Goal: Browse casually: Explore the website without a specific task or goal

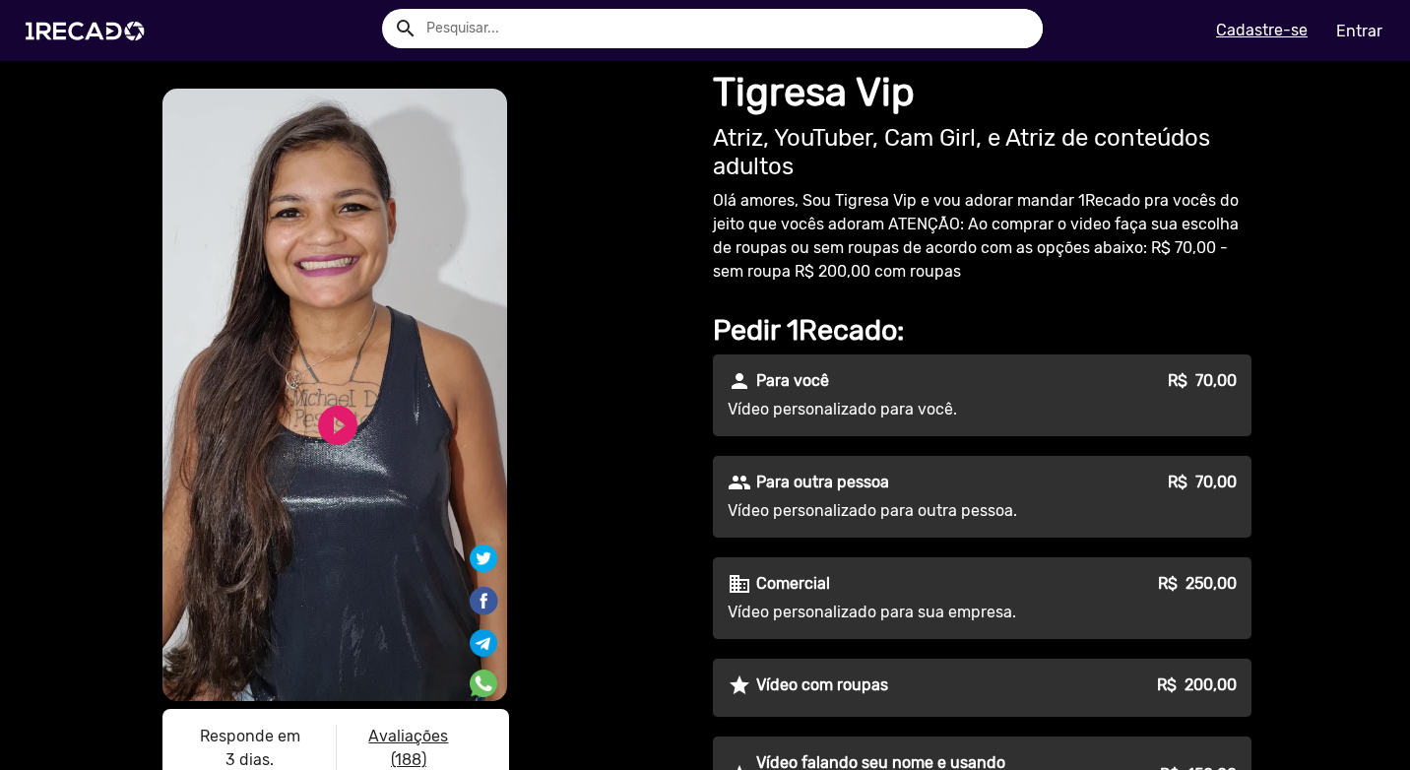
click at [668, 352] on div "S1RECADO vídeos dedicados para fãs e empresas S1RECADO vídeos dedicados para fã…" at bounding box center [425, 456] width 532 height 742
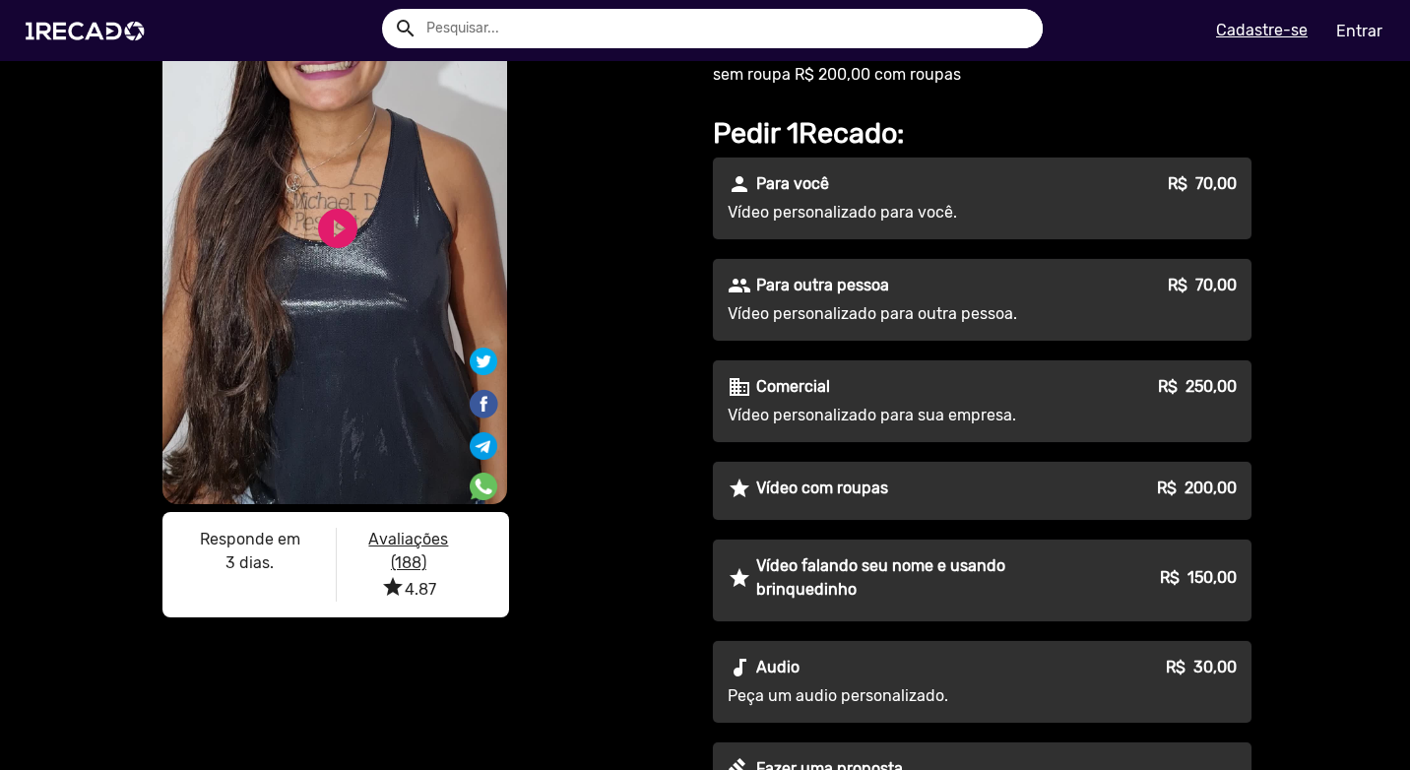
scroll to position [295, 0]
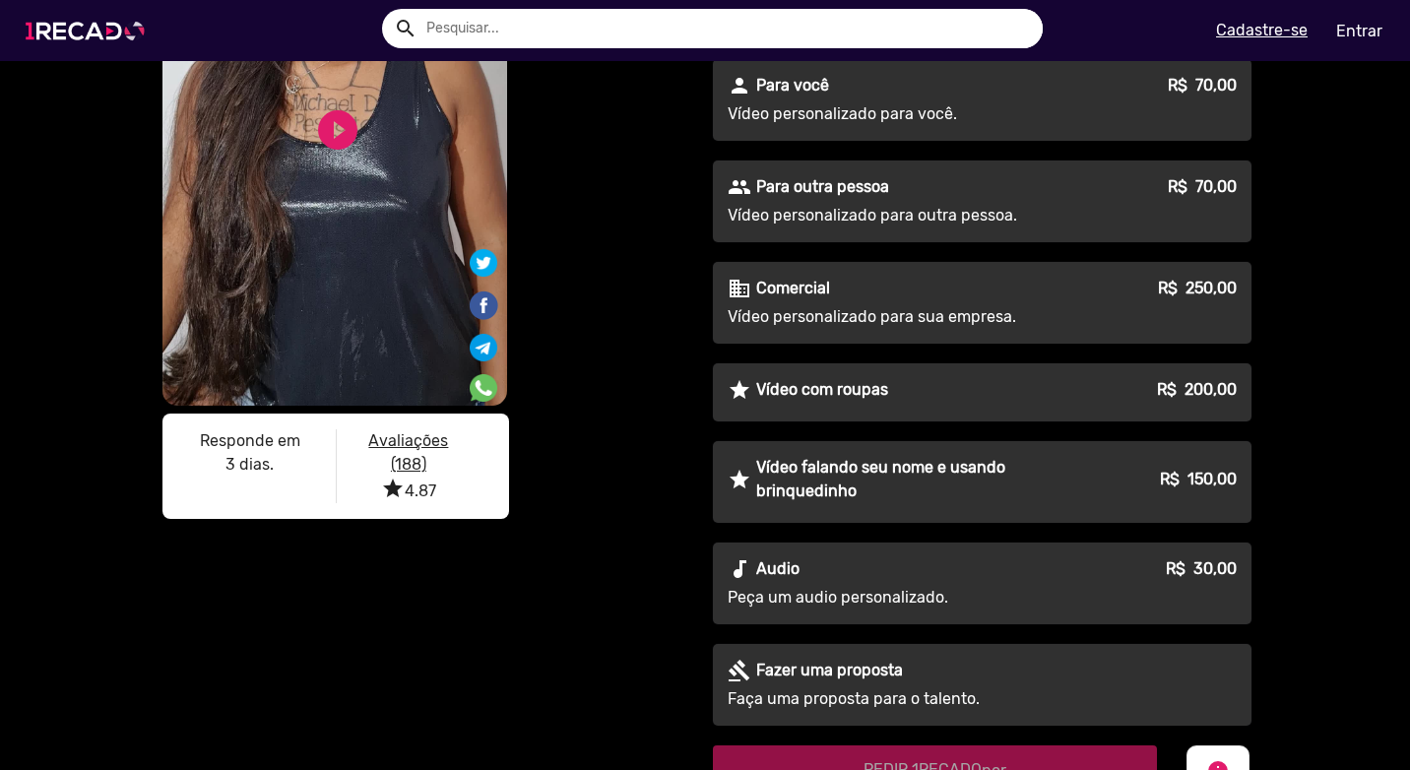
click at [110, 39] on img at bounding box center [89, 31] width 149 height 84
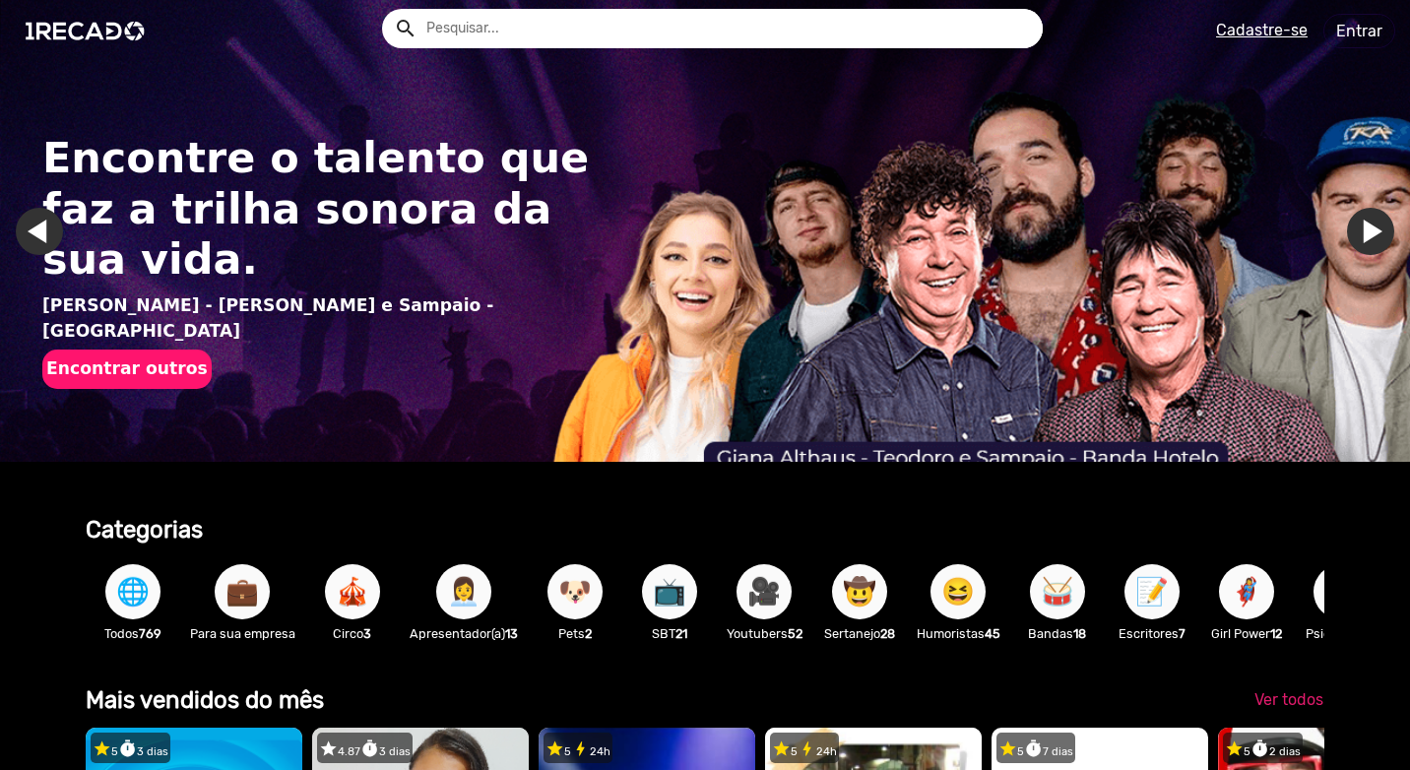
drag, startPoint x: 44, startPoint y: 348, endPoint x: 19, endPoint y: 349, distance: 25.6
click at [19, 349] on img "Gallery" at bounding box center [705, 231] width 1410 height 462
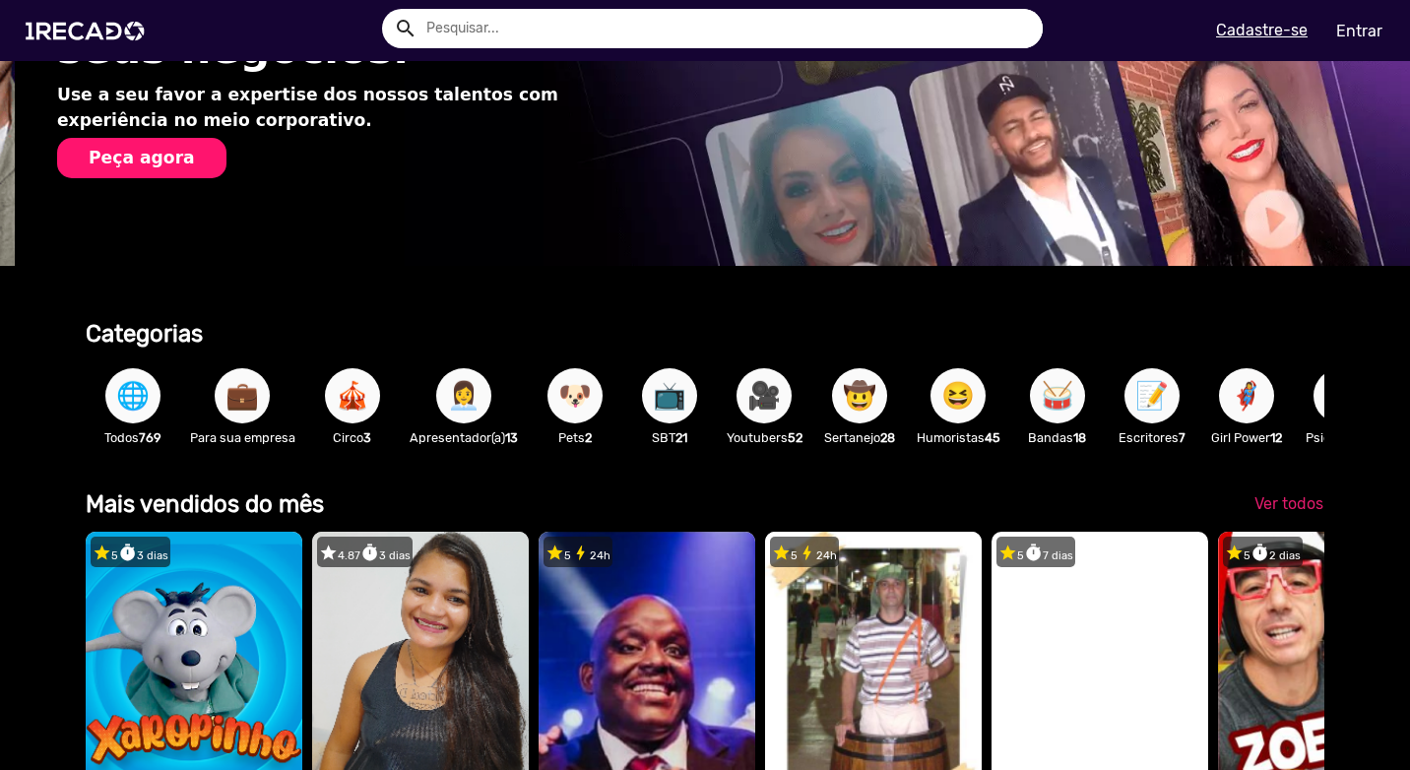
scroll to position [197, 0]
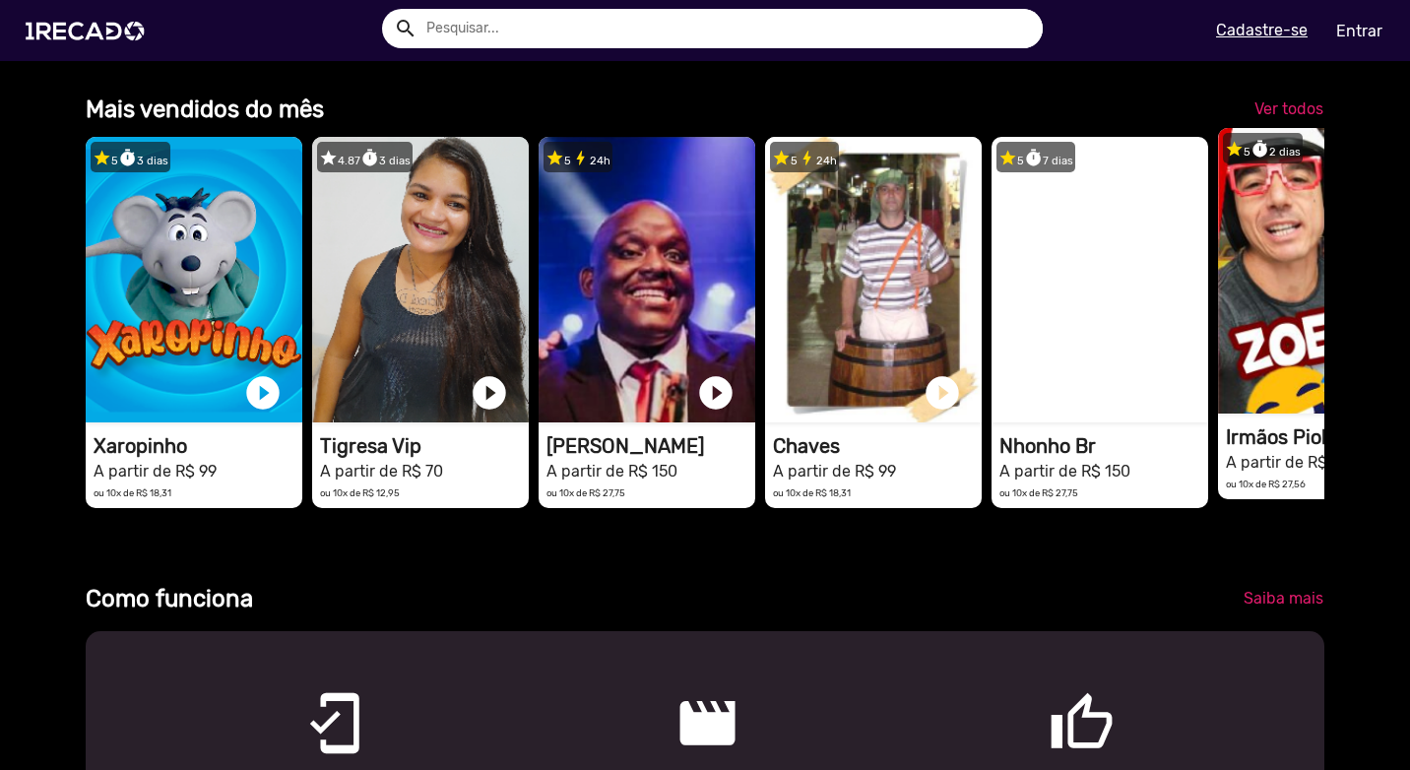
scroll to position [0, 0]
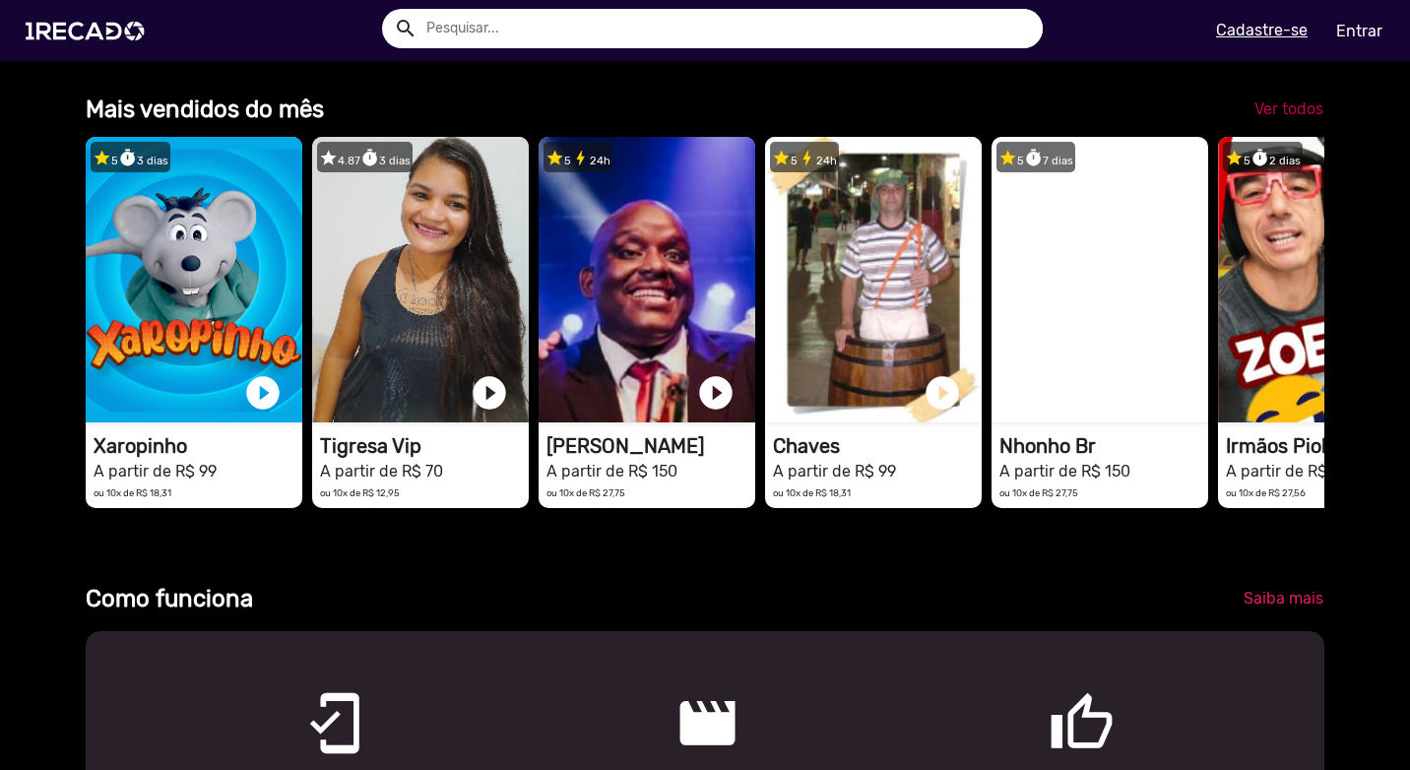
click at [1299, 118] on span "Ver todos" at bounding box center [1289, 108] width 69 height 19
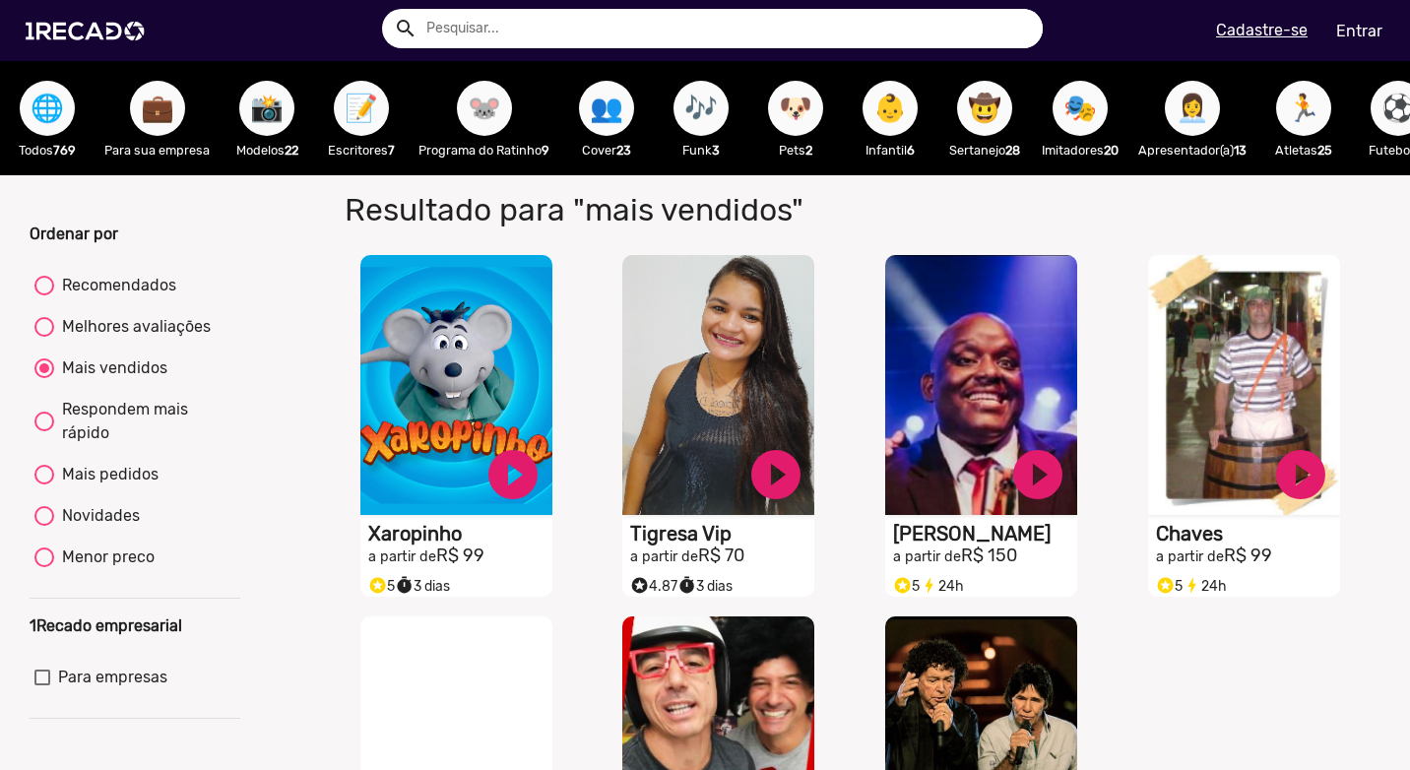
click at [243, 263] on div "Ordenar por Recomendados Melhores avaliações Mais vendidos Respondem mais rápid…" at bounding box center [135, 596] width 240 height 747
click at [114, 297] on div "Recomendados" at bounding box center [115, 286] width 122 height 24
click at [44, 296] on input "Recomendados" at bounding box center [43, 295] width 1 height 1
radio input "true"
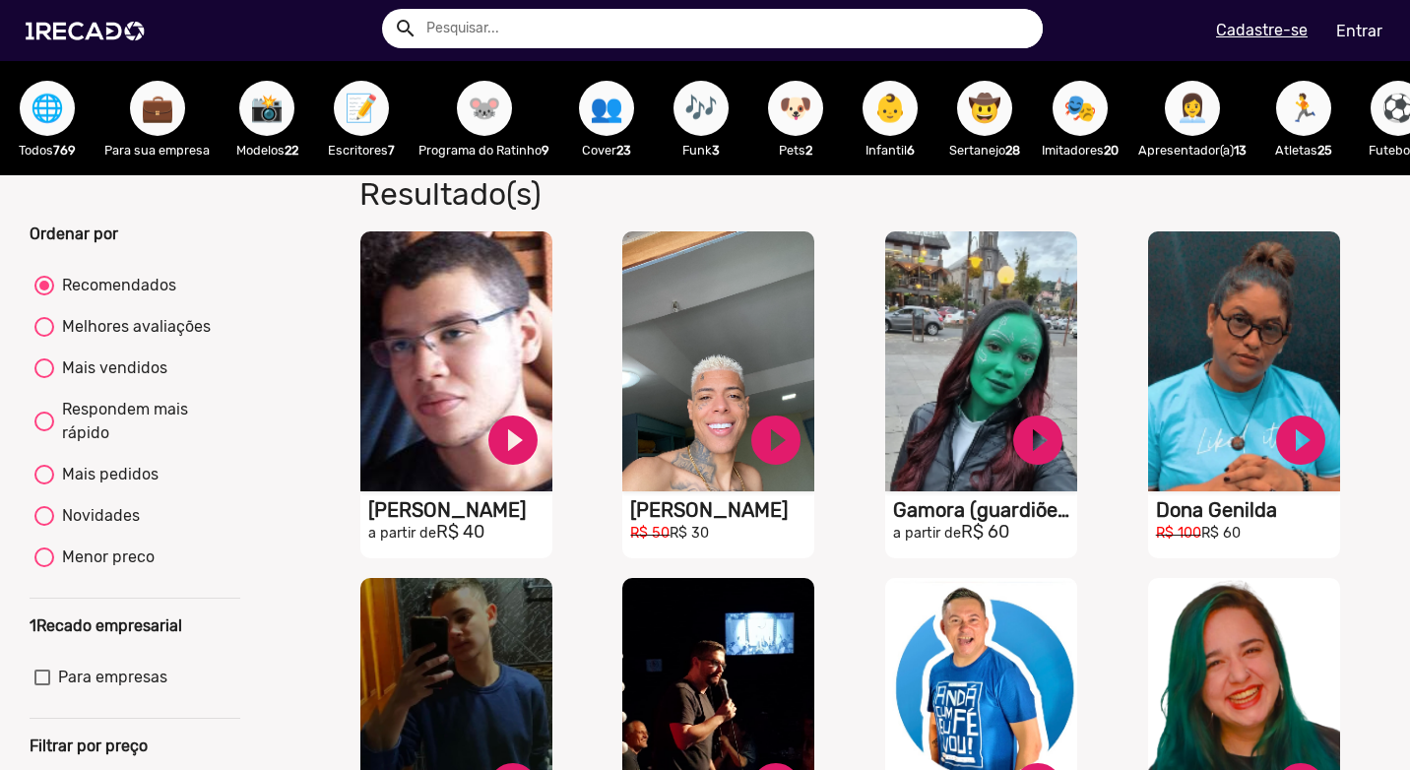
click at [315, 224] on div "Resultado(s) S1RECADO vídeos dedicados para fãs e empresas play_circle_filled […" at bounding box center [855, 737] width 1080 height 1125
click at [305, 99] on div "📸 Modelos 22" at bounding box center [267, 118] width 95 height 114
click at [285, 102] on button "📸" at bounding box center [266, 108] width 55 height 55
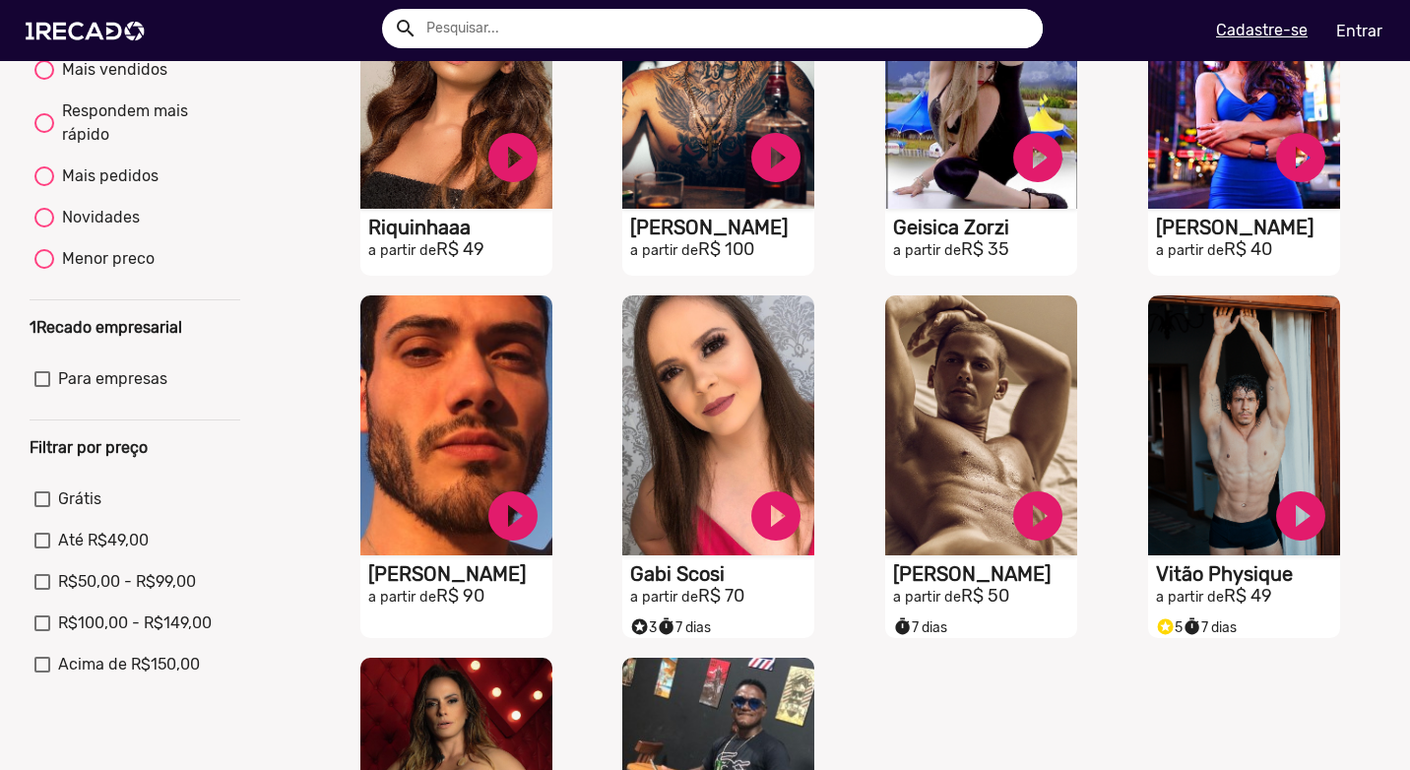
scroll to position [692, 0]
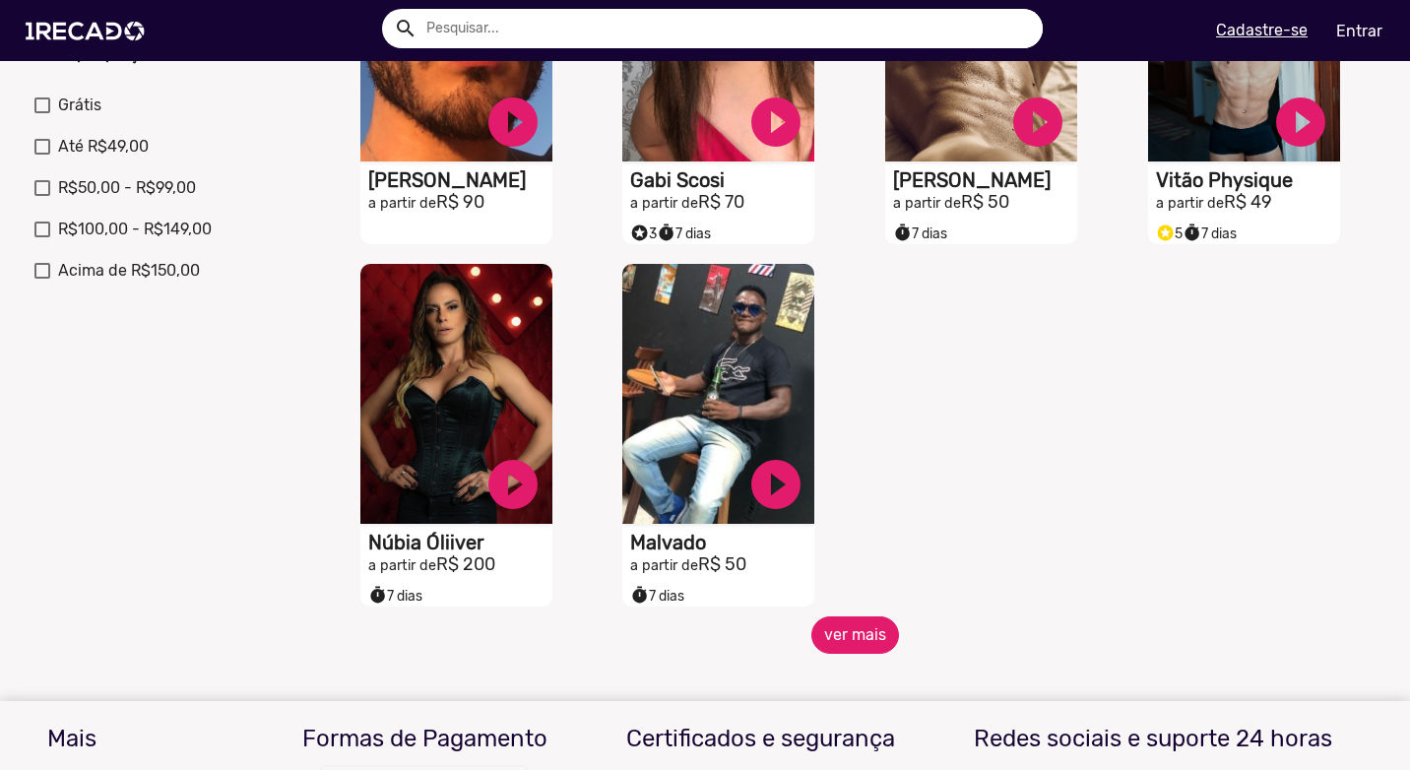
click at [845, 649] on button "ver mais" at bounding box center [856, 635] width 88 height 37
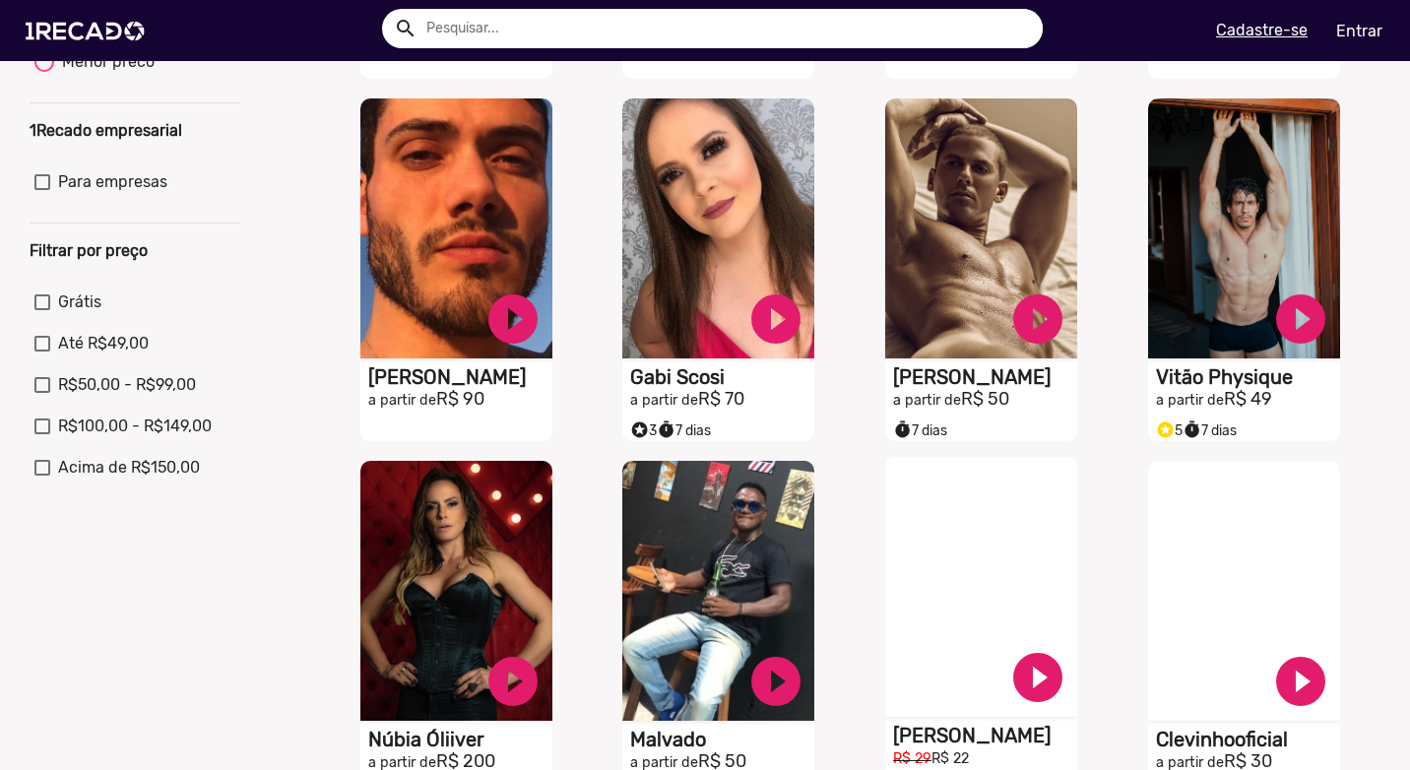
scroll to position [594, 0]
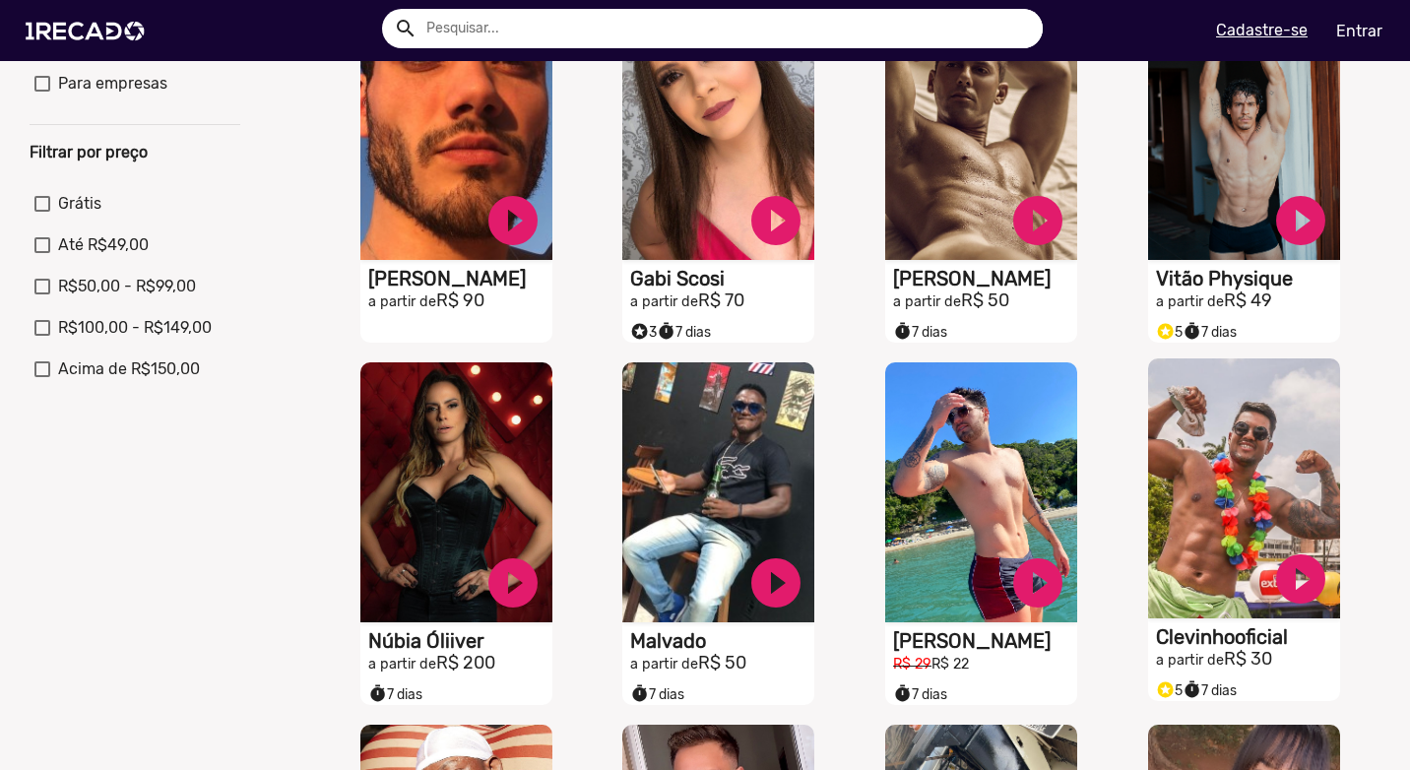
drag, startPoint x: 963, startPoint y: 567, endPoint x: 1143, endPoint y: 553, distance: 180.8
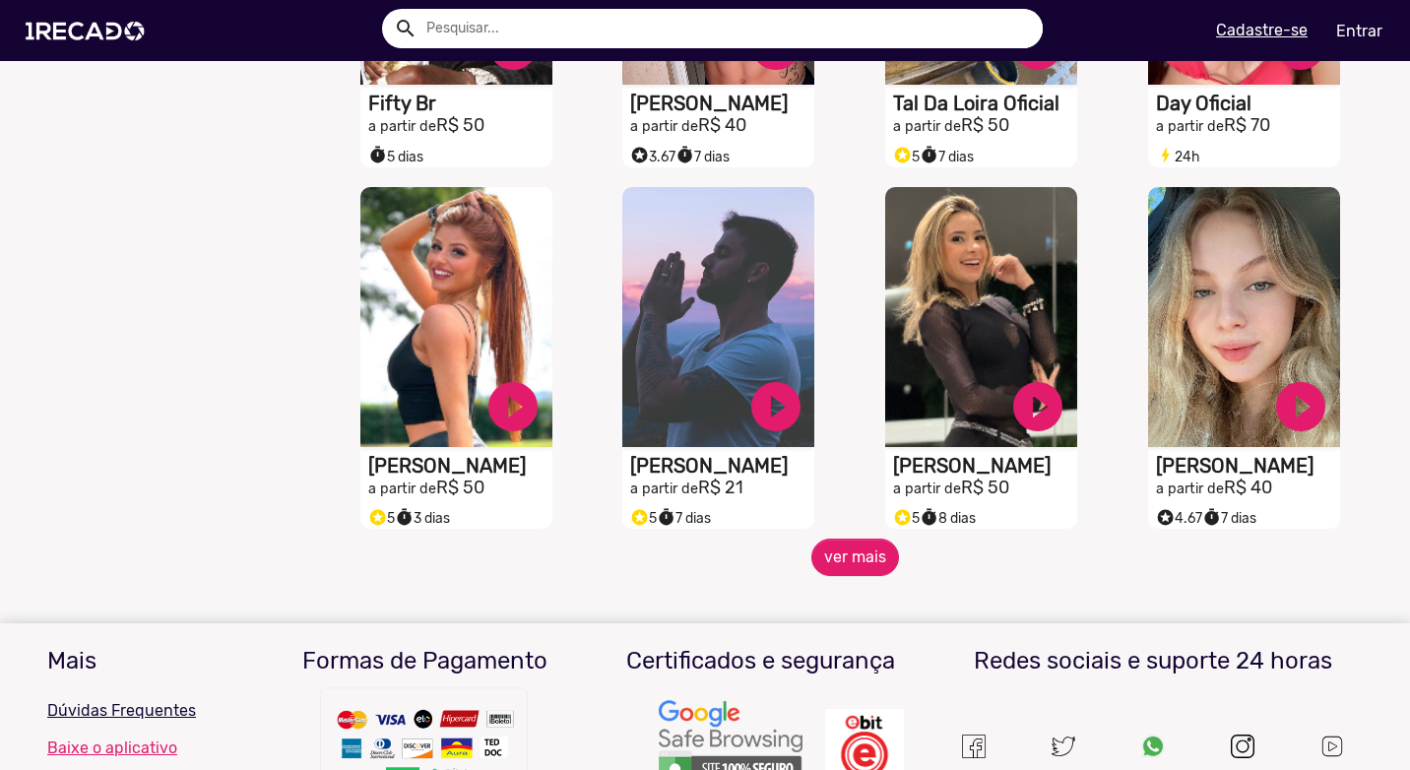
scroll to position [1677, 0]
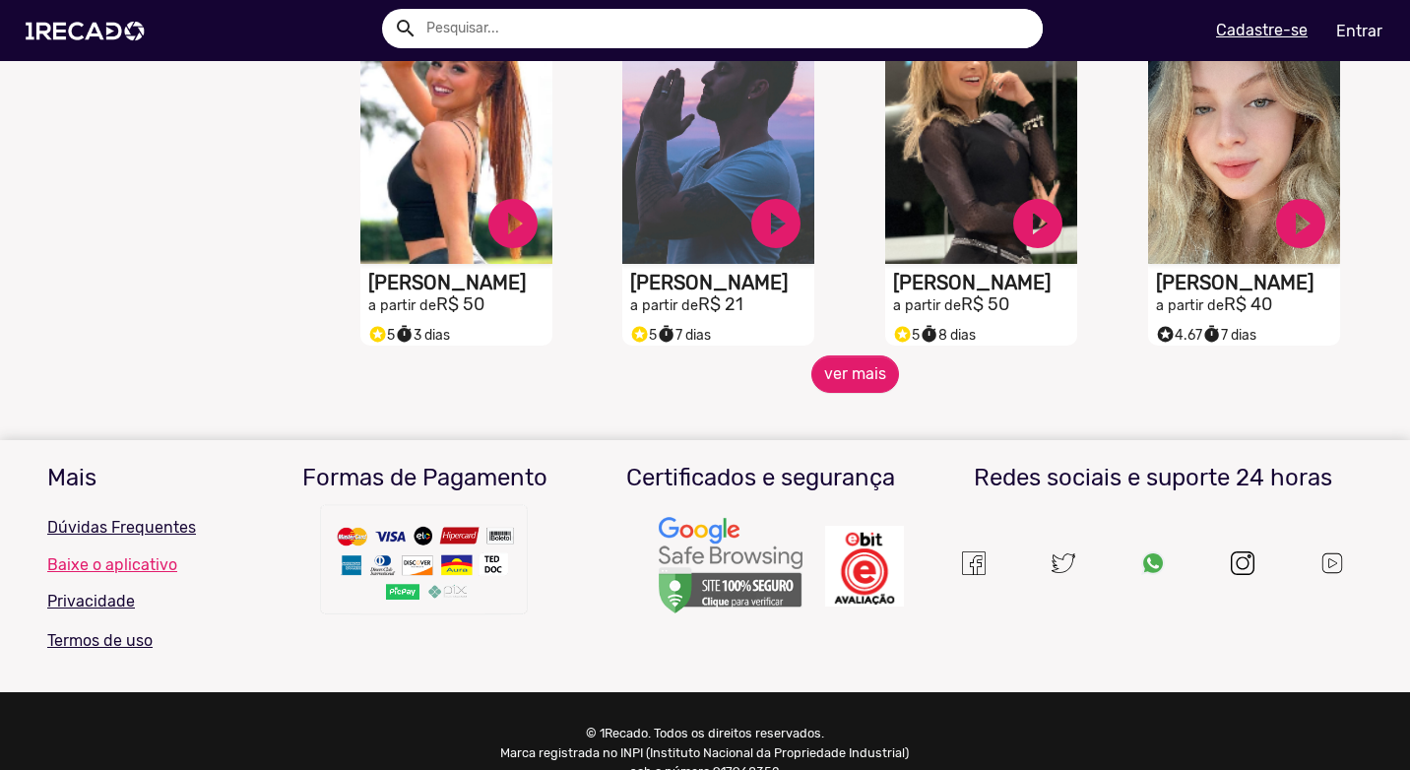
click at [865, 411] on mat-sidenav-content "🌐 Todos 769 💼 Para sua empresa 📸 Modelos 22 📝 Escritores 7 🐭 Programa do Ratinh…" at bounding box center [705, 385] width 1410 height 770
click at [859, 393] on button "ver mais" at bounding box center [856, 374] width 88 height 37
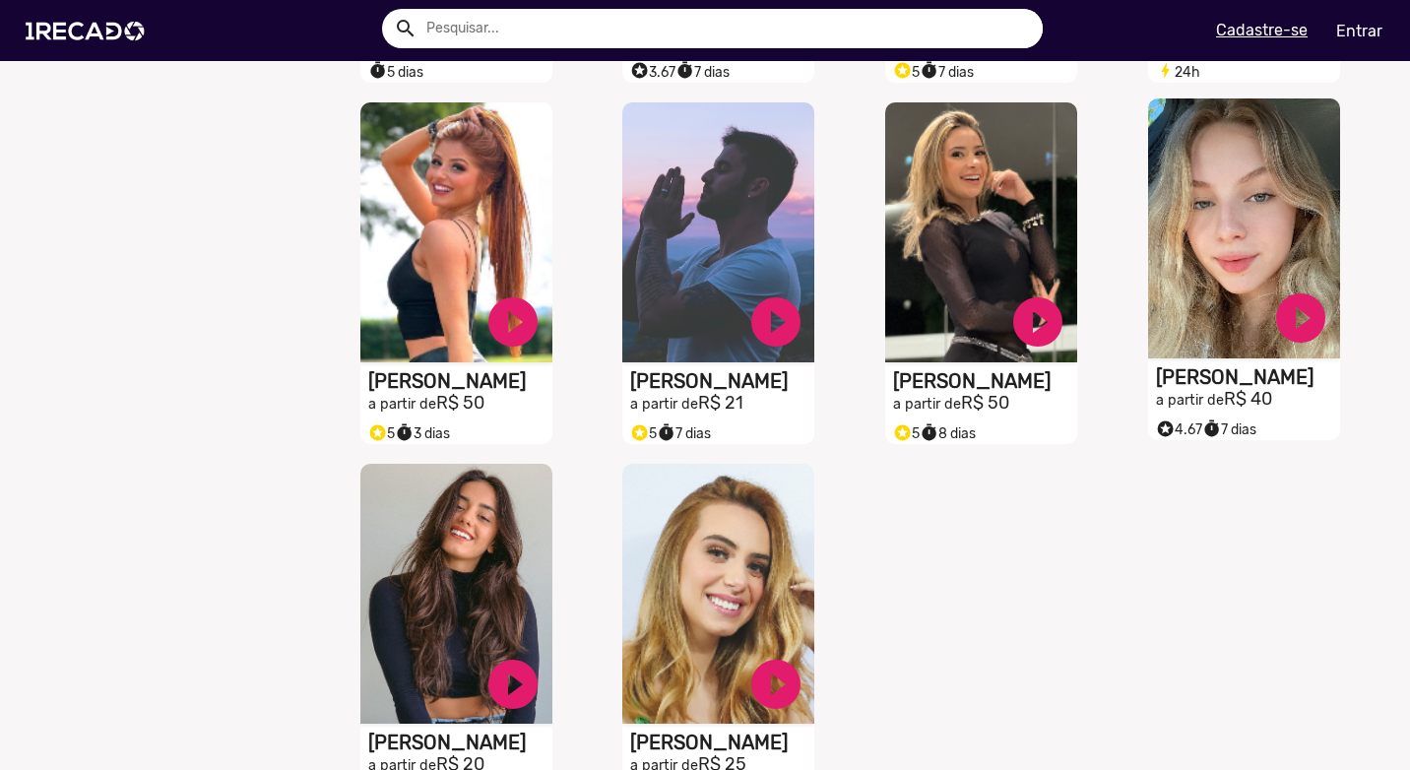
scroll to position [1973, 0]
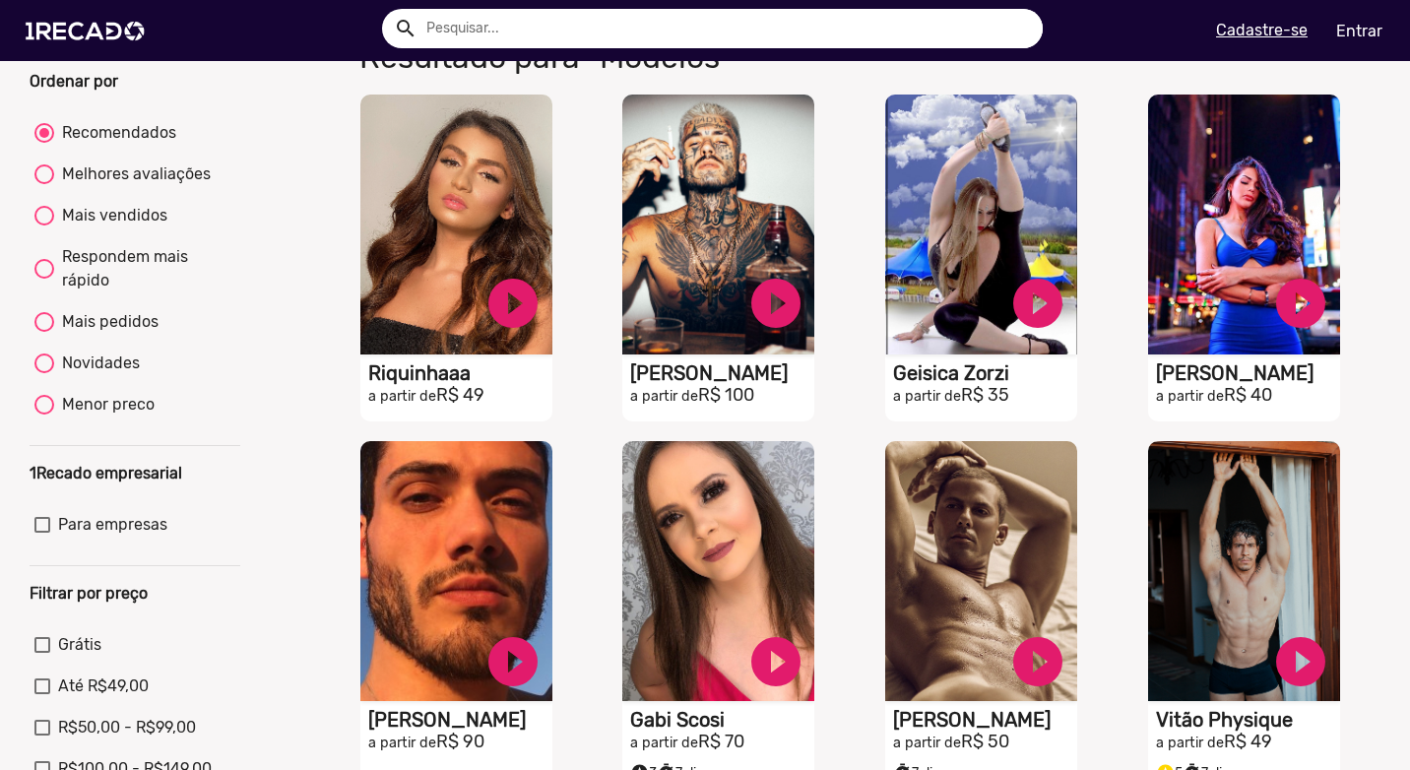
scroll to position [0, 0]
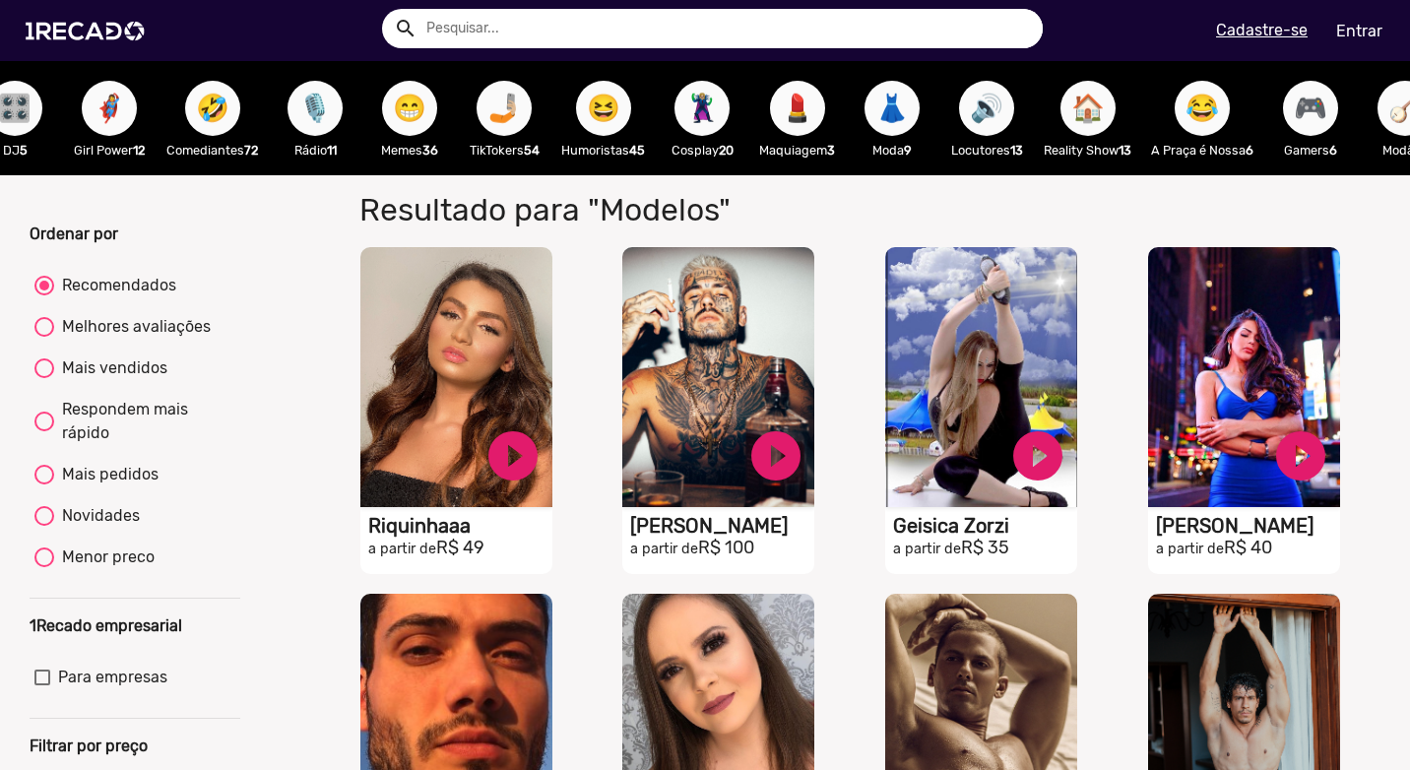
scroll to position [0, 2624]
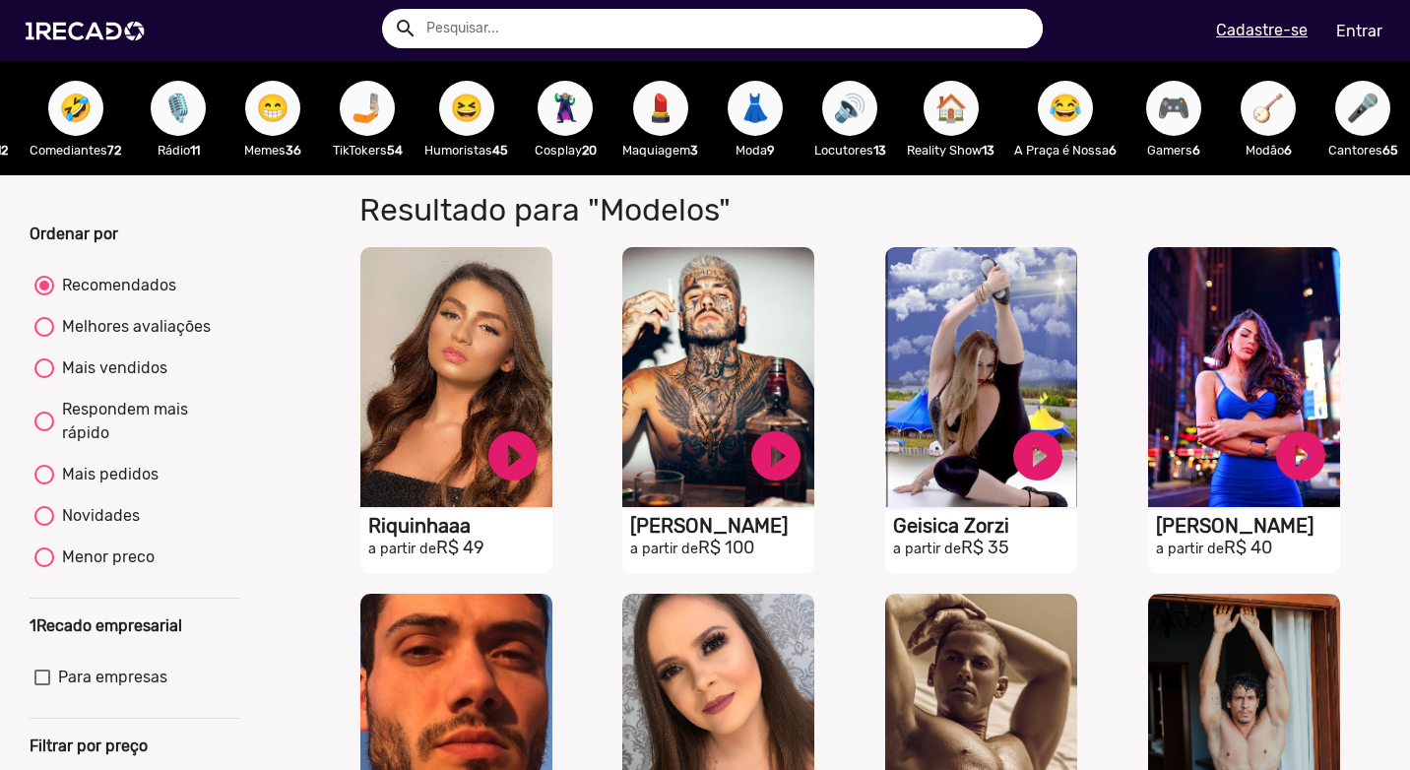
click at [1157, 98] on span "🎮" at bounding box center [1173, 108] width 33 height 55
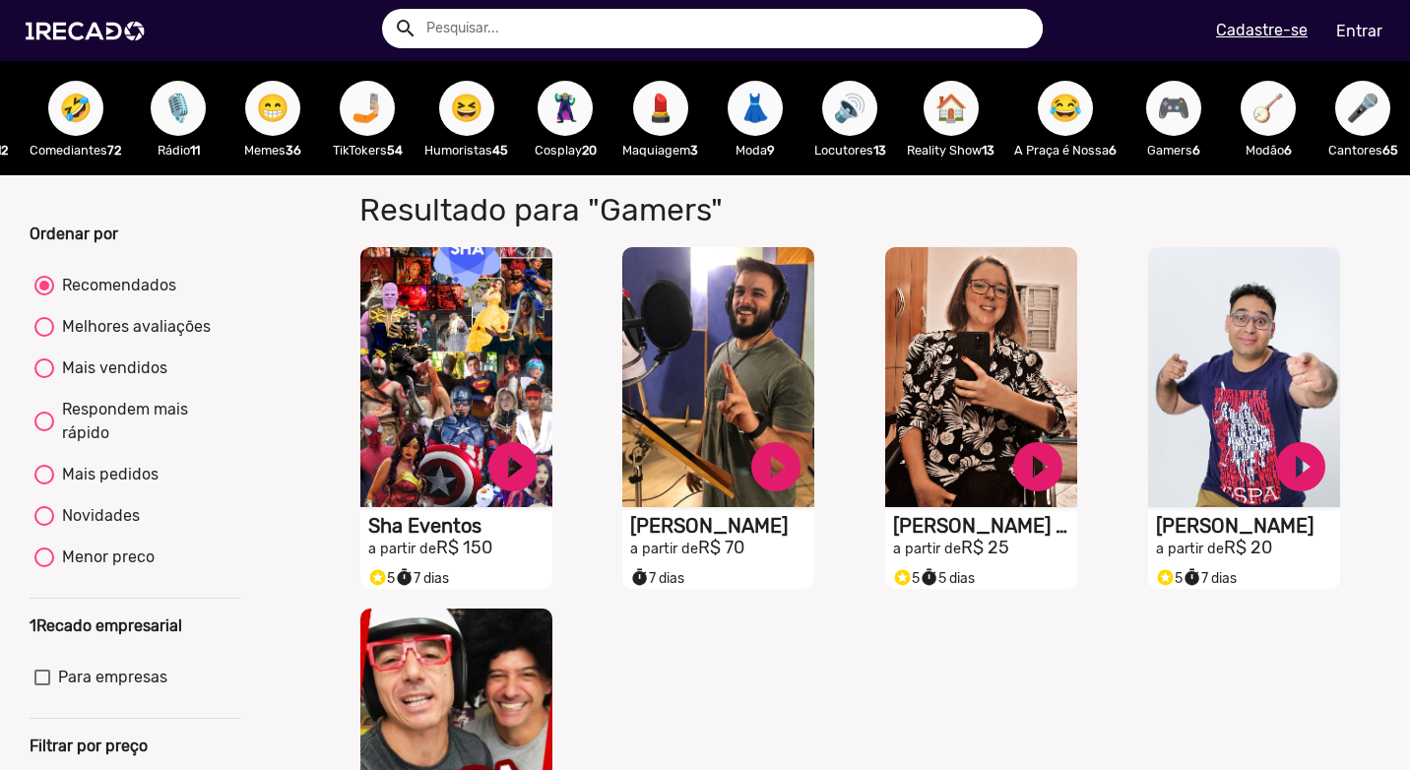
click at [1352, 105] on span "🎤" at bounding box center [1362, 108] width 33 height 55
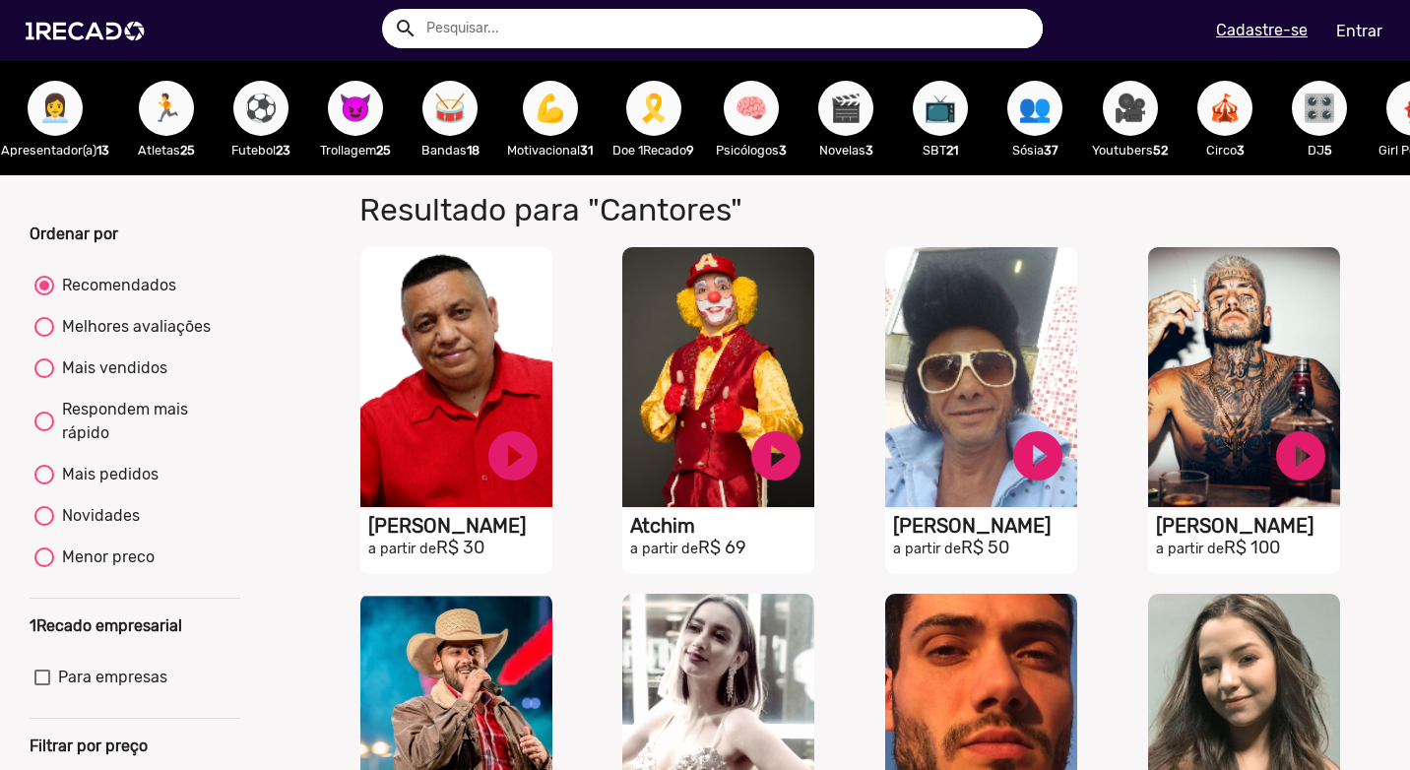
scroll to position [0, 1117]
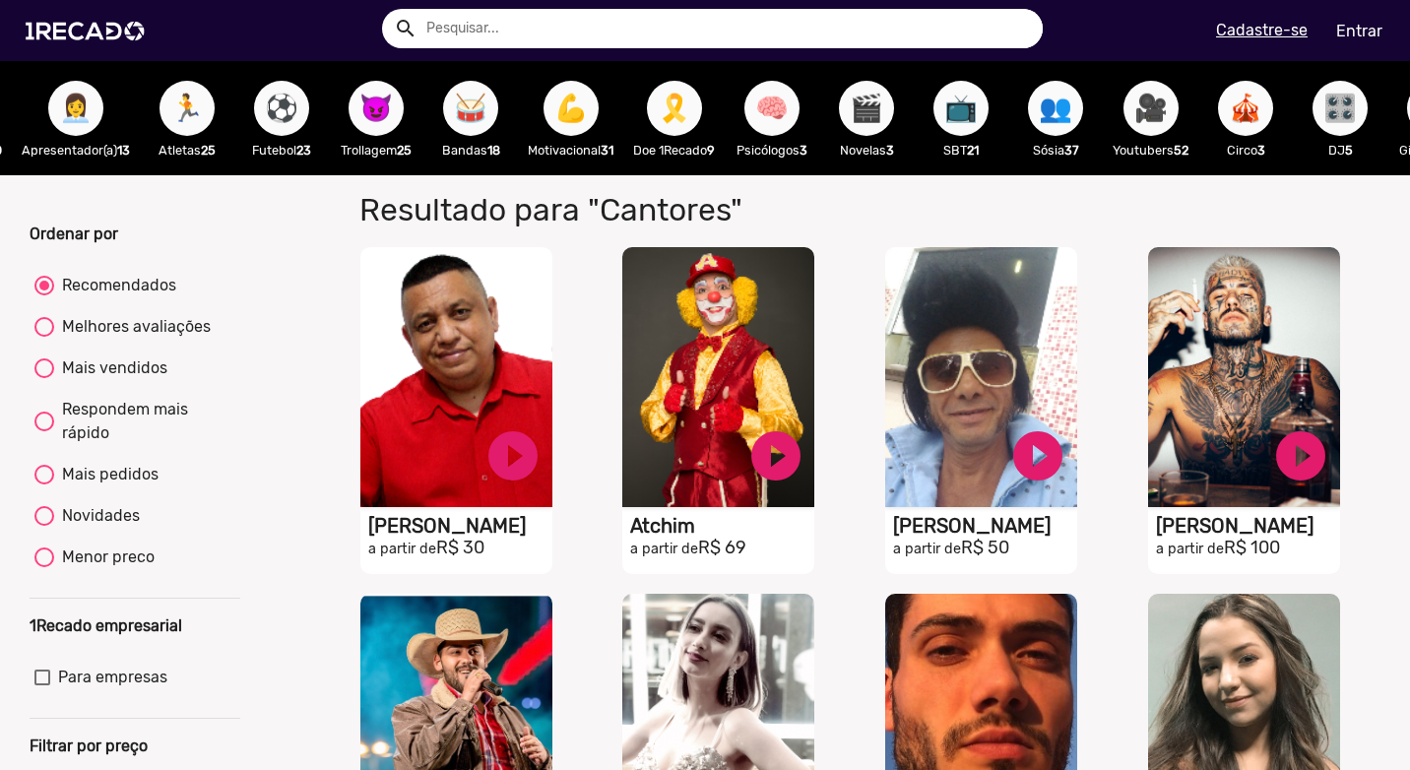
click at [389, 111] on span "😈" at bounding box center [375, 108] width 33 height 55
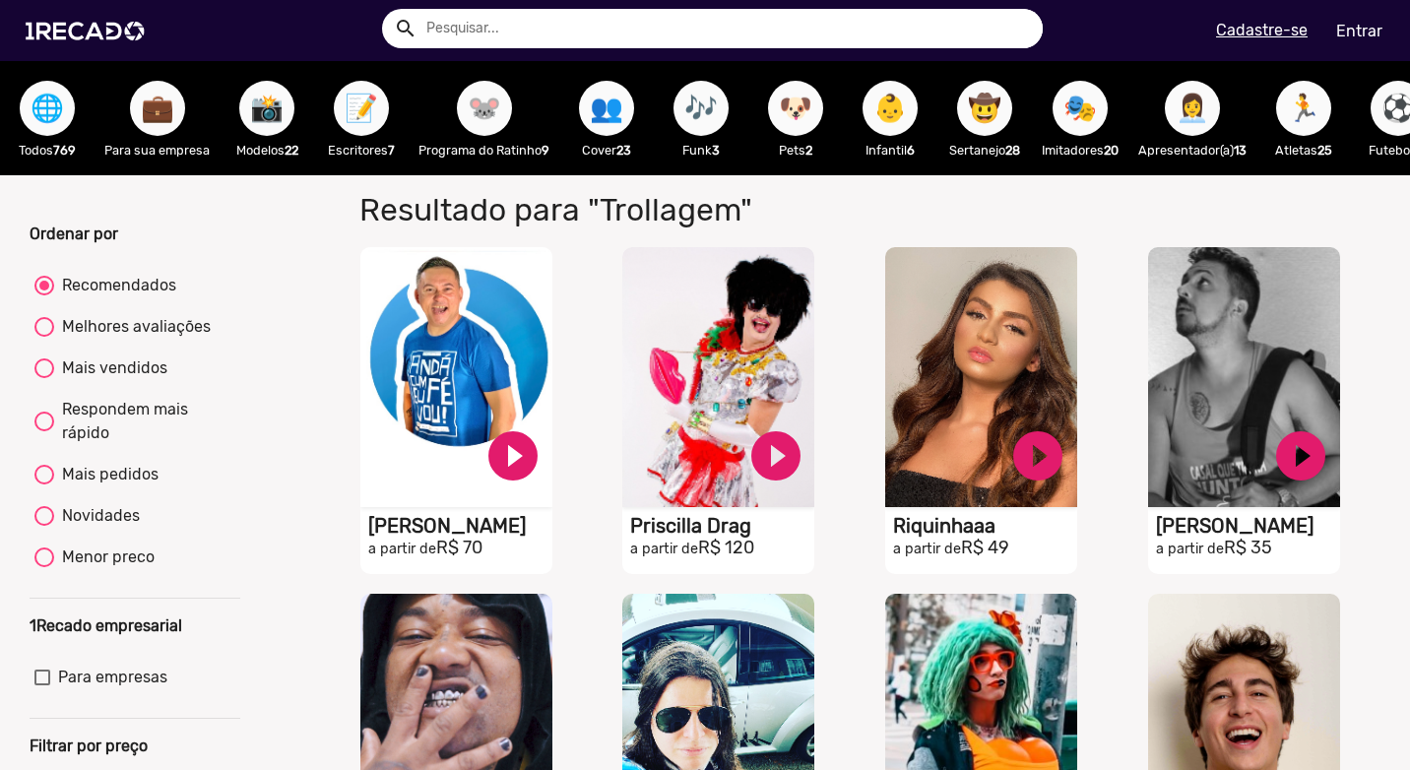
click at [62, 108] on span "🌐" at bounding box center [47, 108] width 33 height 55
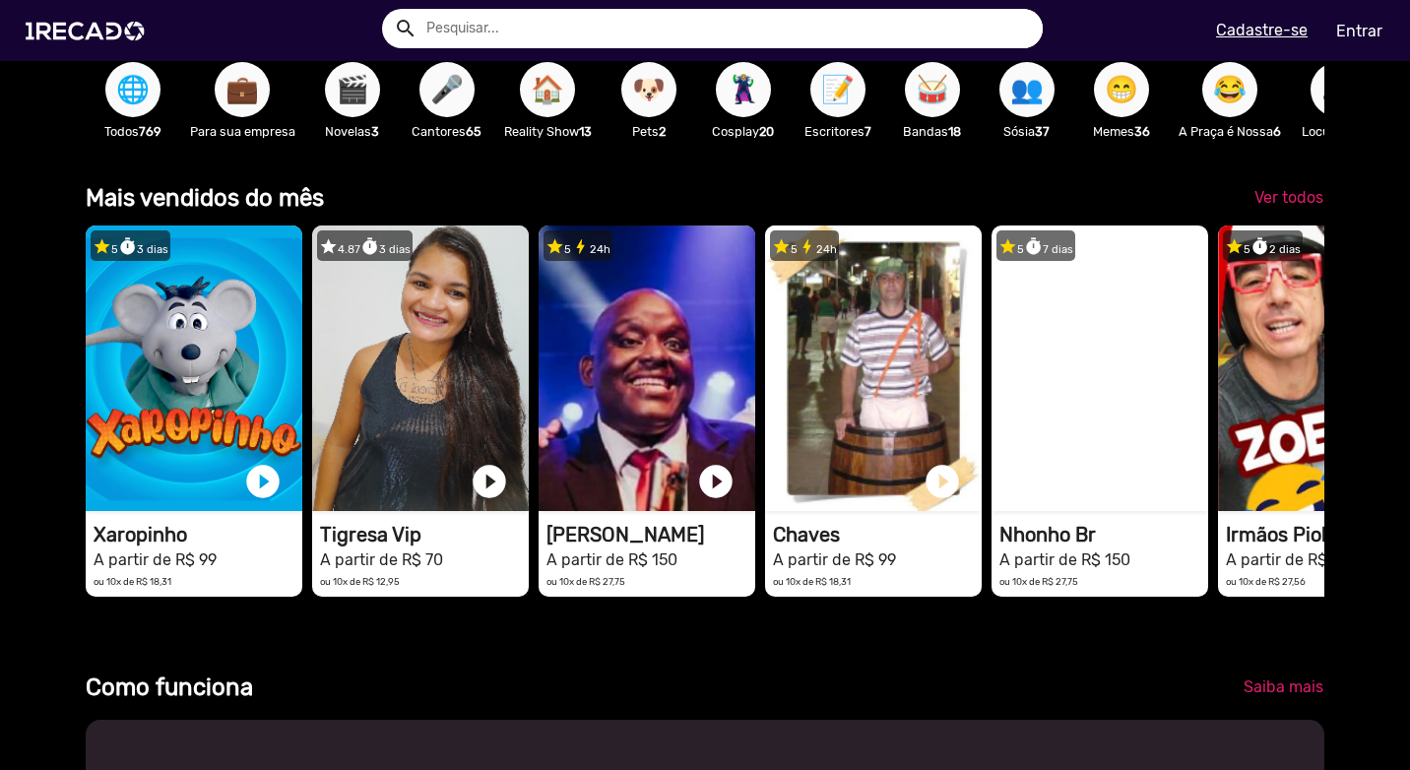
scroll to position [788, 0]
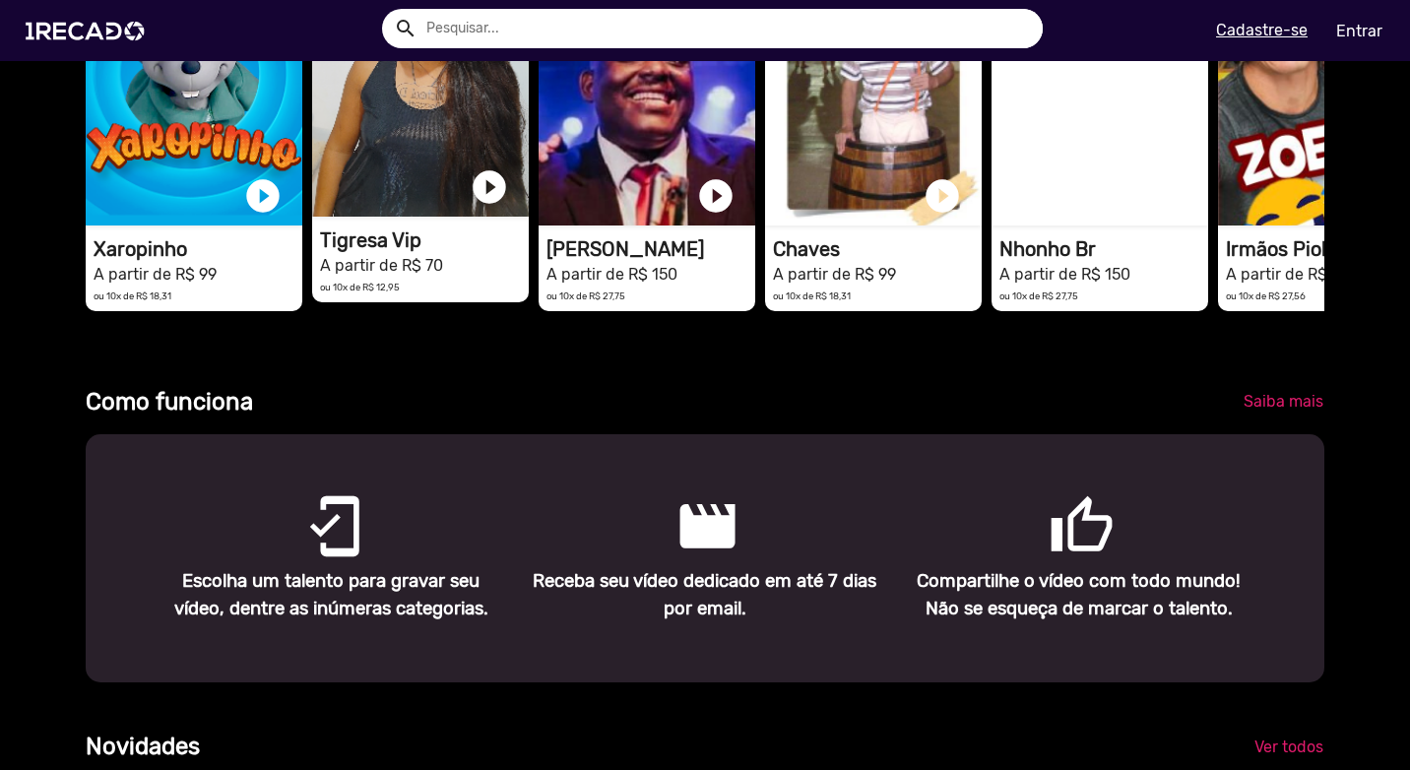
click at [417, 239] on mat-card "star 4.87 timer 3 dias 1RECADO vídeos dedicados para fãs e empresas play_circle…" at bounding box center [420, 116] width 217 height 371
click at [408, 196] on video "1RECADO vídeos dedicados para fãs e empresas" at bounding box center [420, 74] width 217 height 286
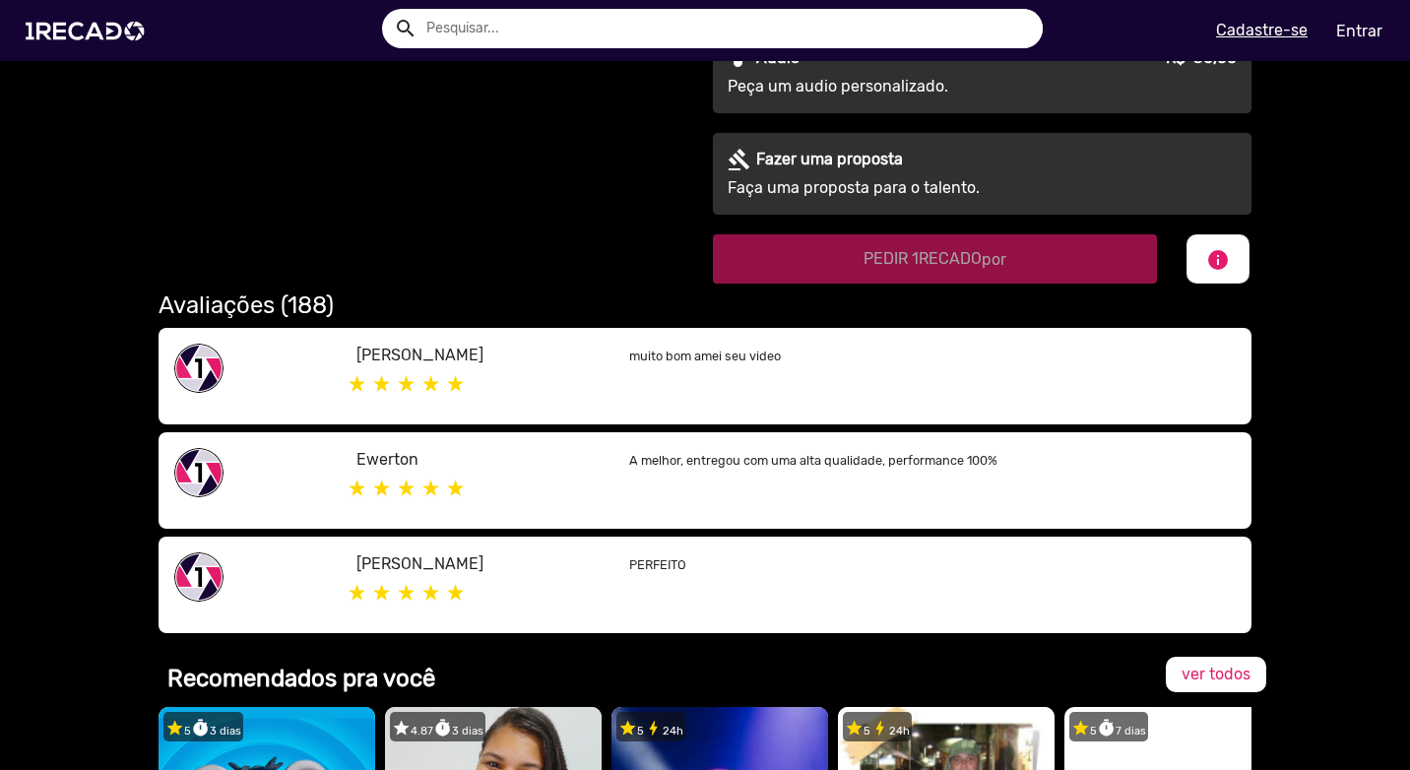
scroll to position [985, 0]
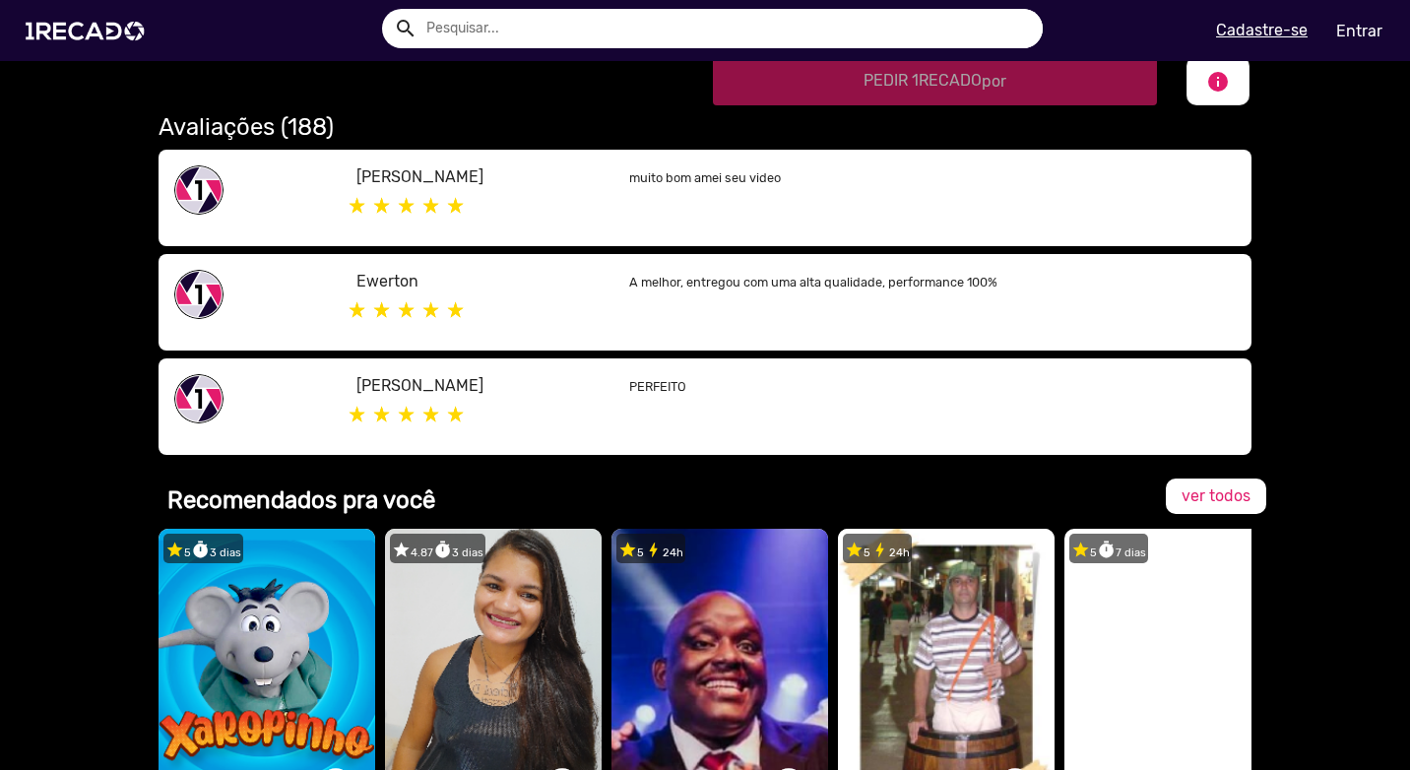
click at [598, 112] on div "Avaliações (188) [PERSON_NAME] muito bom amei seu video [PERSON_NAME] A melhor,…" at bounding box center [705, 284] width 1123 height 358
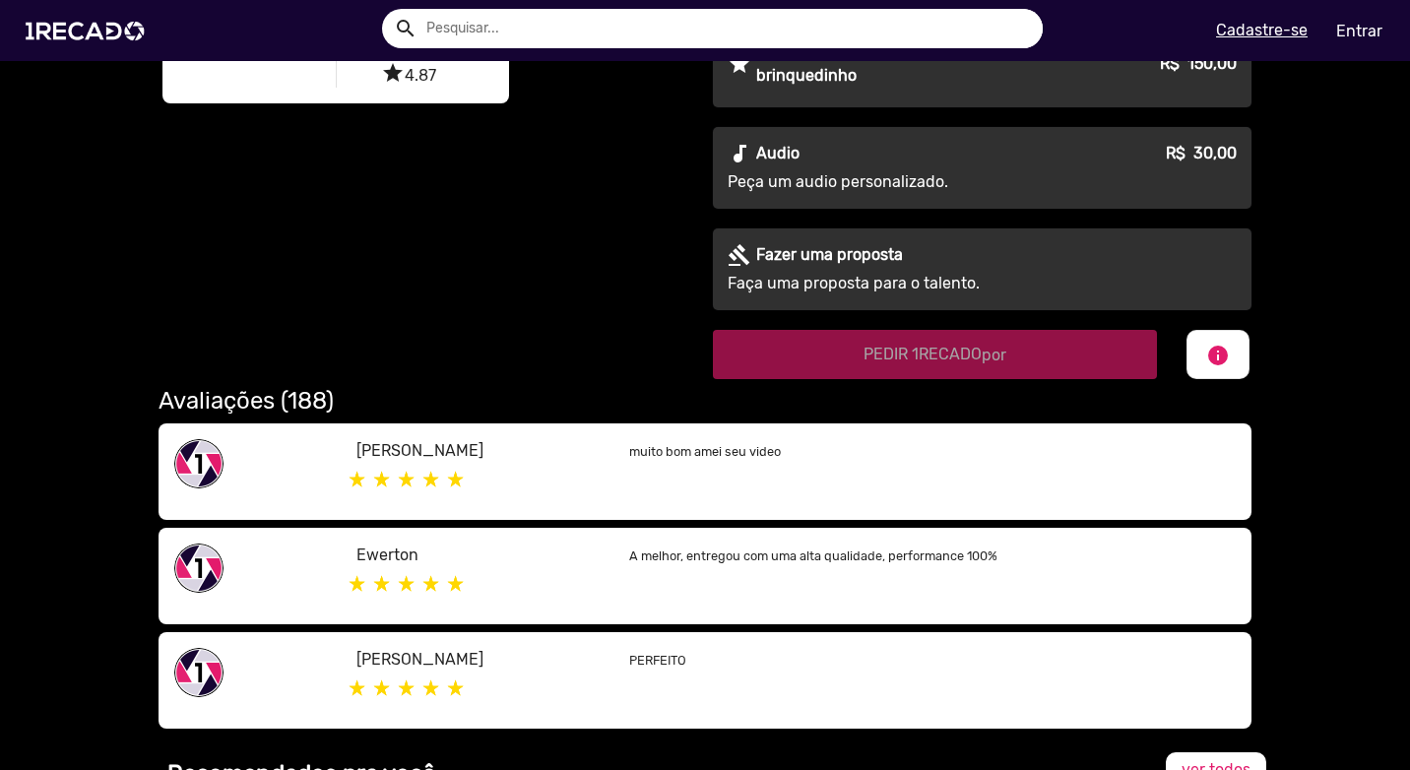
scroll to position [689, 0]
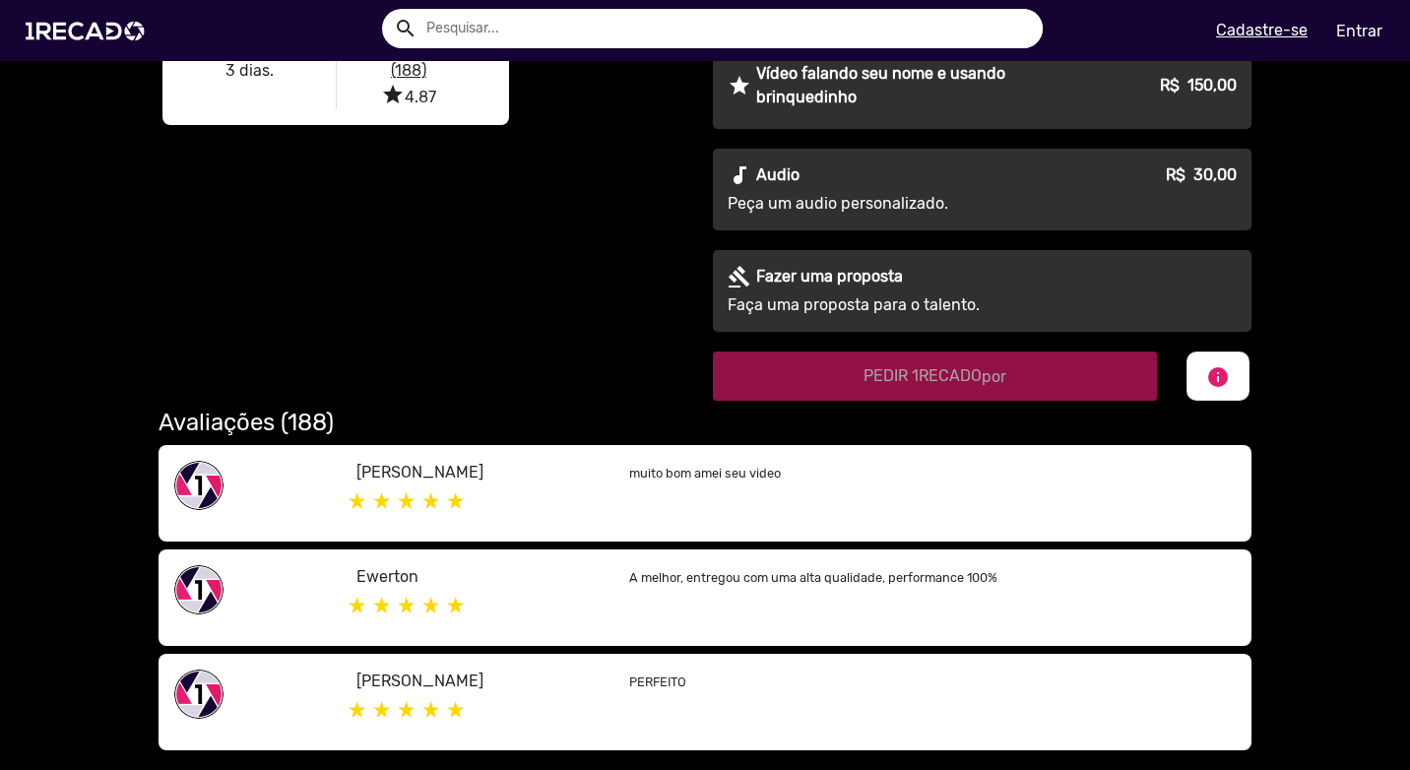
click at [296, 420] on h2 "Avaliações (188)" at bounding box center [705, 423] width 1093 height 29
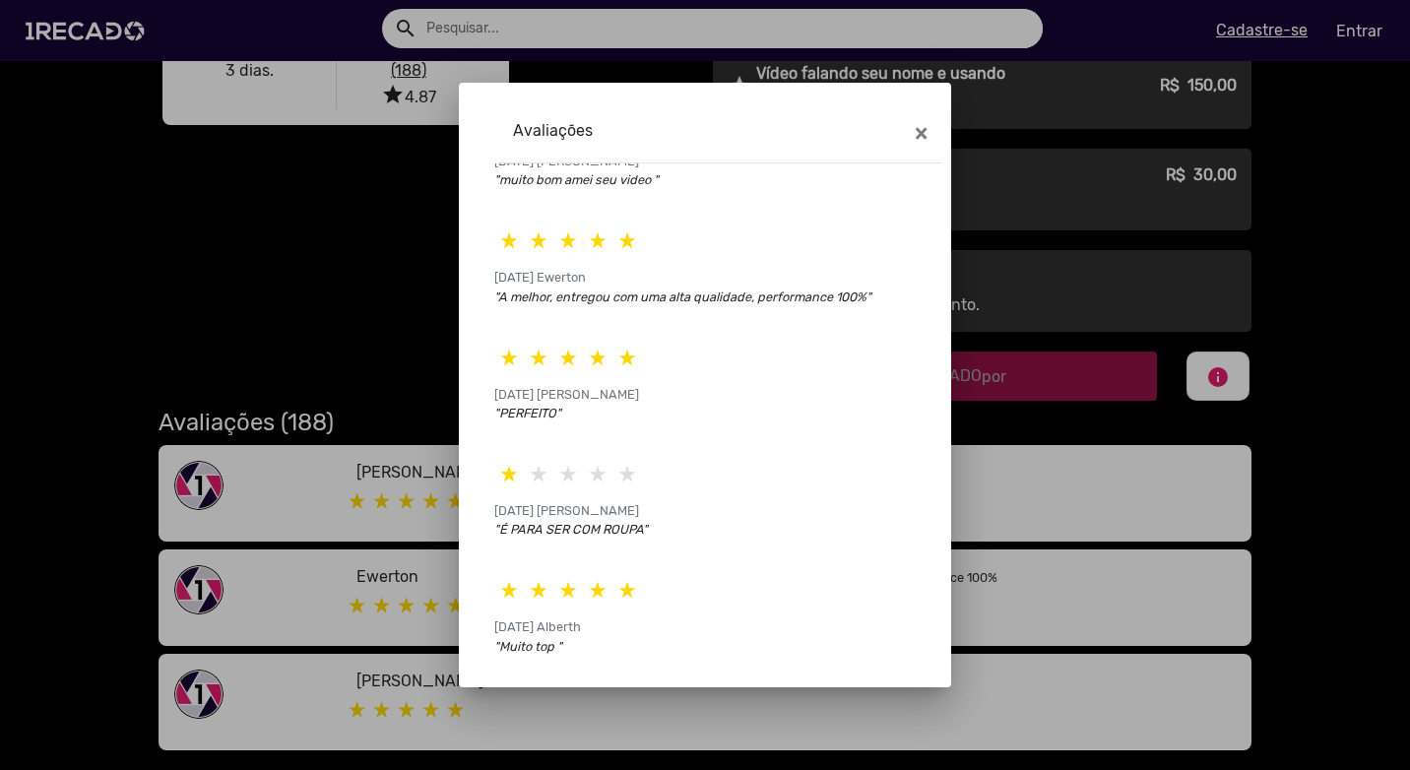
scroll to position [122, 0]
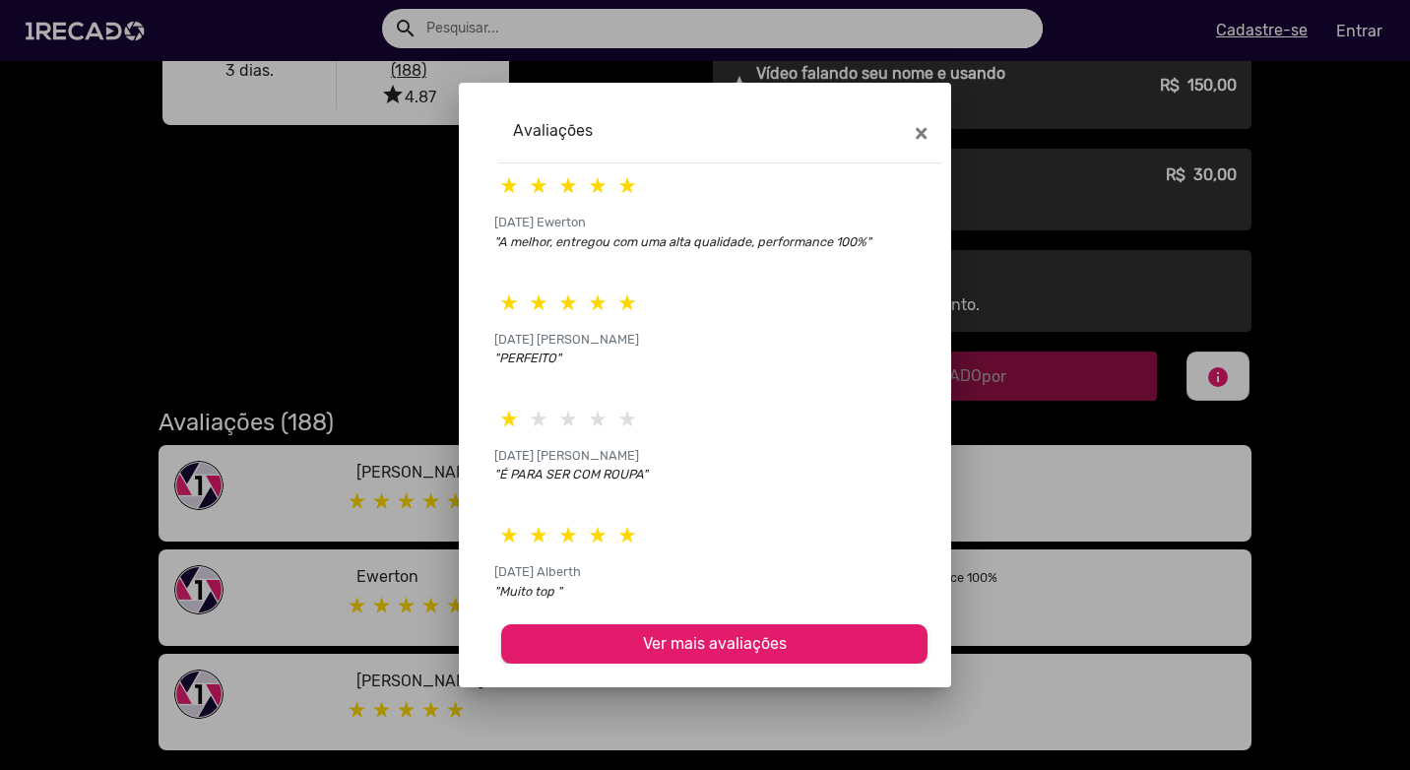
click at [407, 330] on div at bounding box center [705, 385] width 1410 height 770
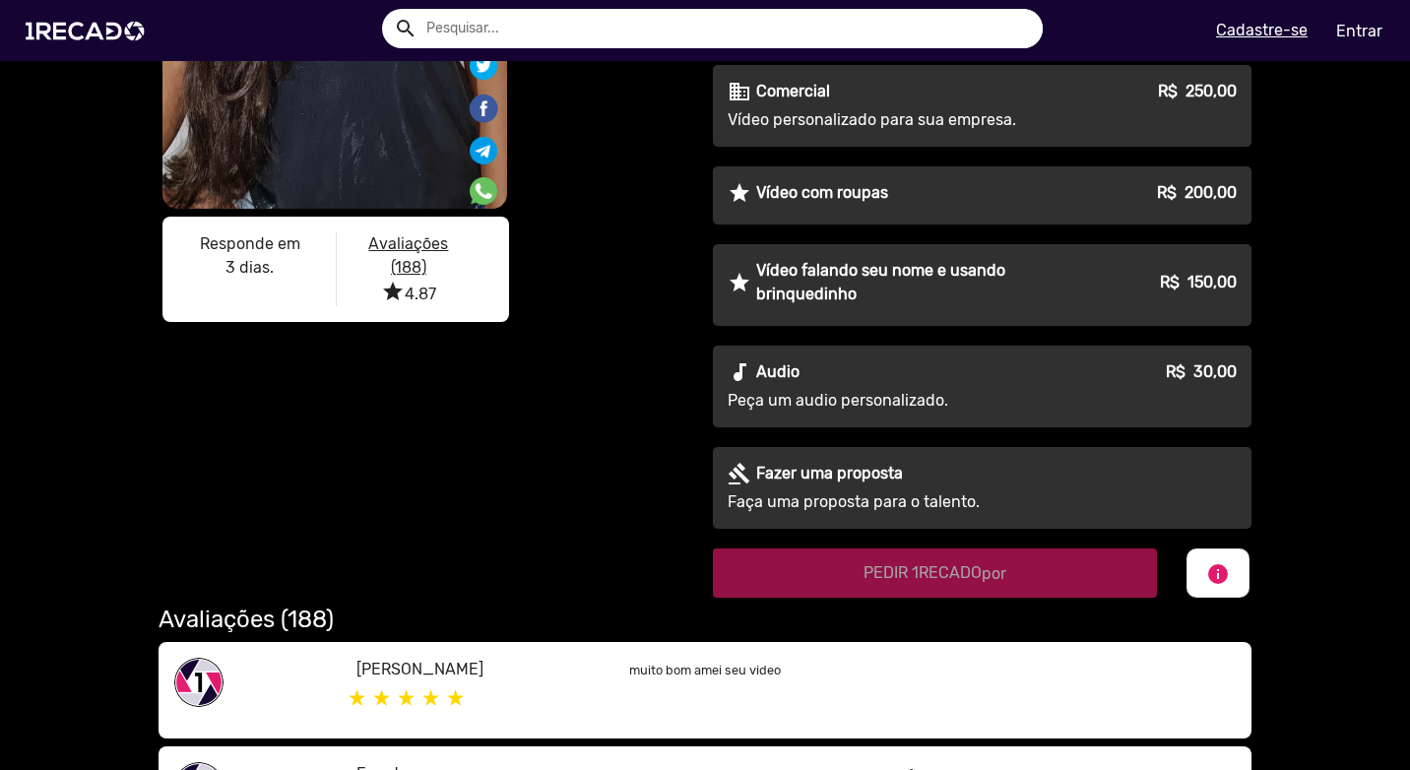
scroll to position [197, 0]
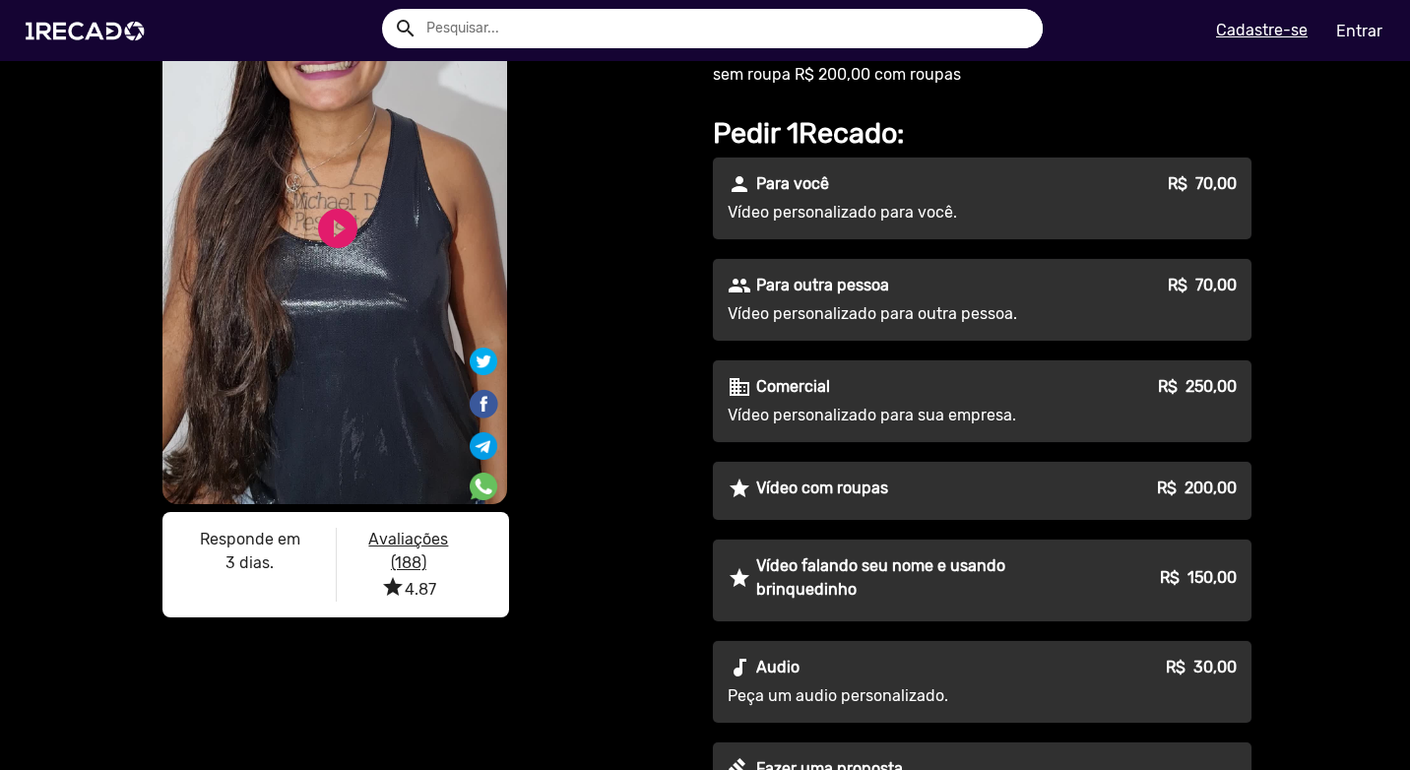
click at [888, 300] on div "people Para outra pessoa R$ 70,00 Vídeo personalizado para outra pessoa." at bounding box center [982, 300] width 539 height 82
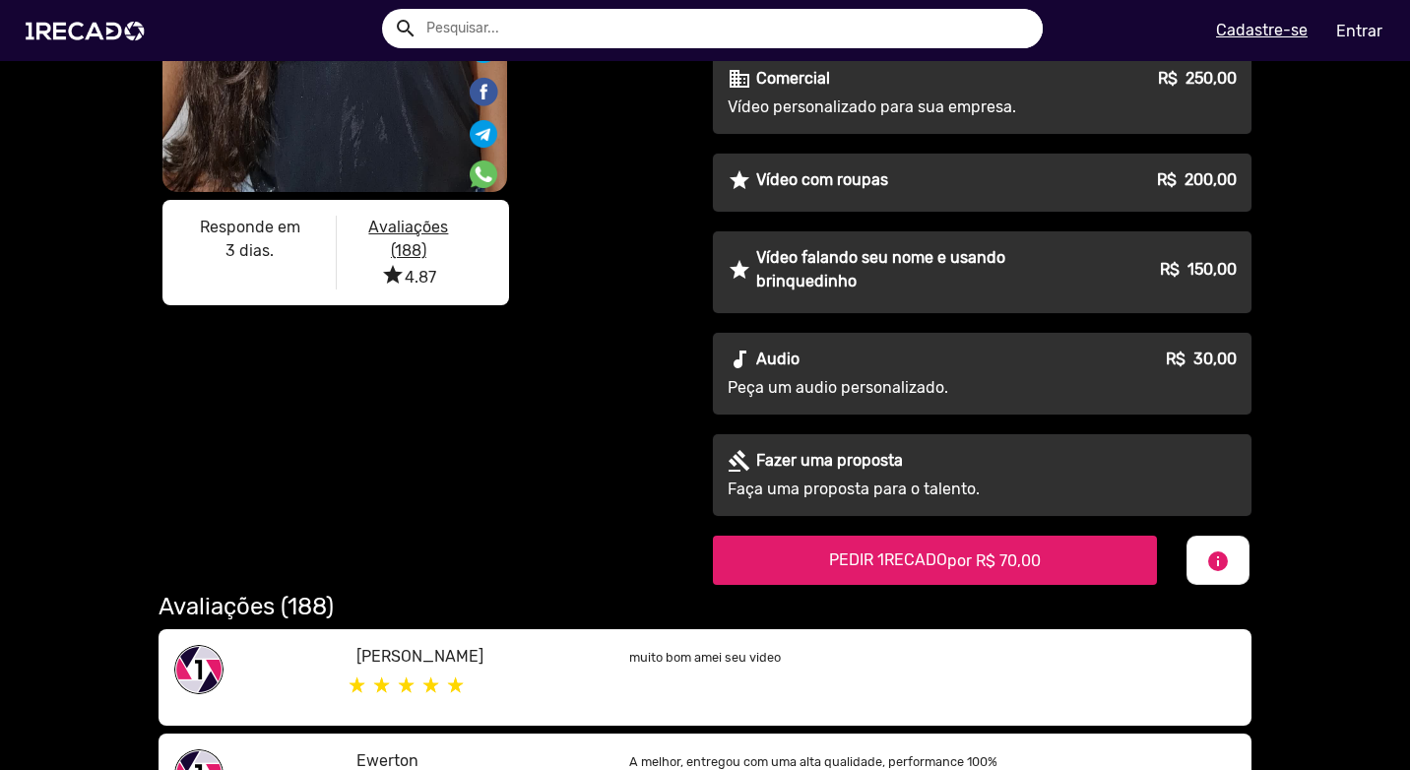
scroll to position [295, 0]
